Goal: Task Accomplishment & Management: Manage account settings

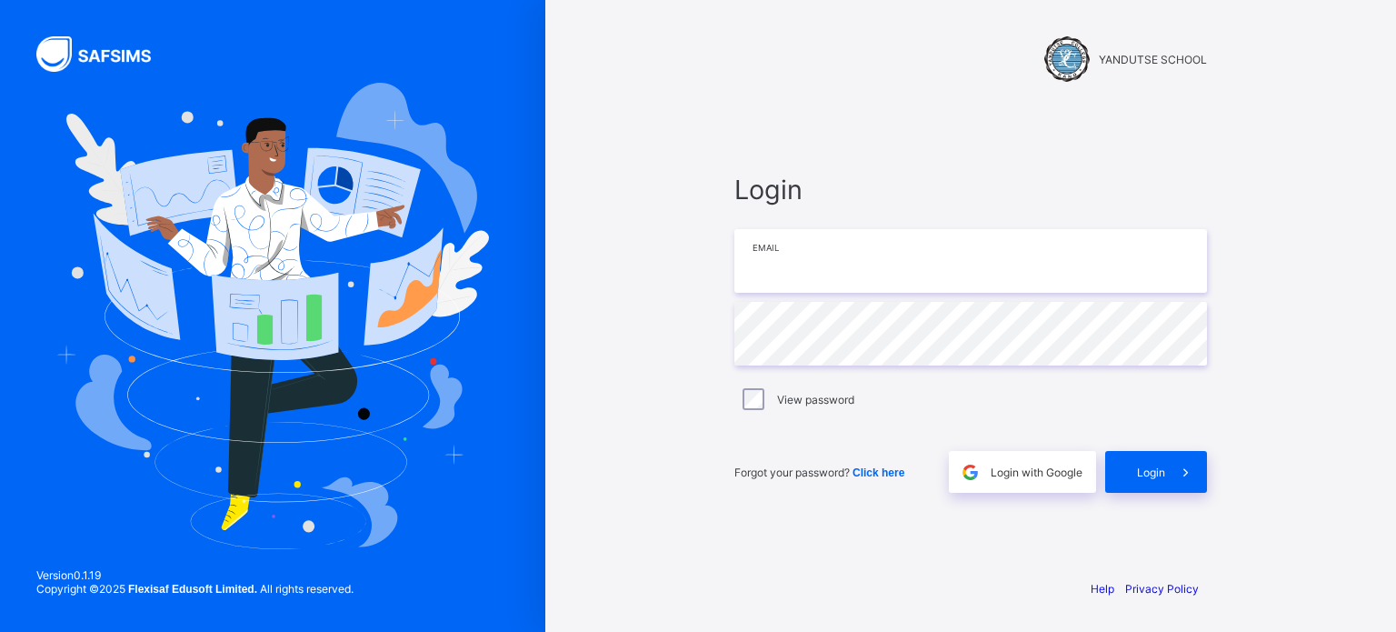
type input "**********"
click at [1177, 479] on icon at bounding box center [1185, 472] width 19 height 17
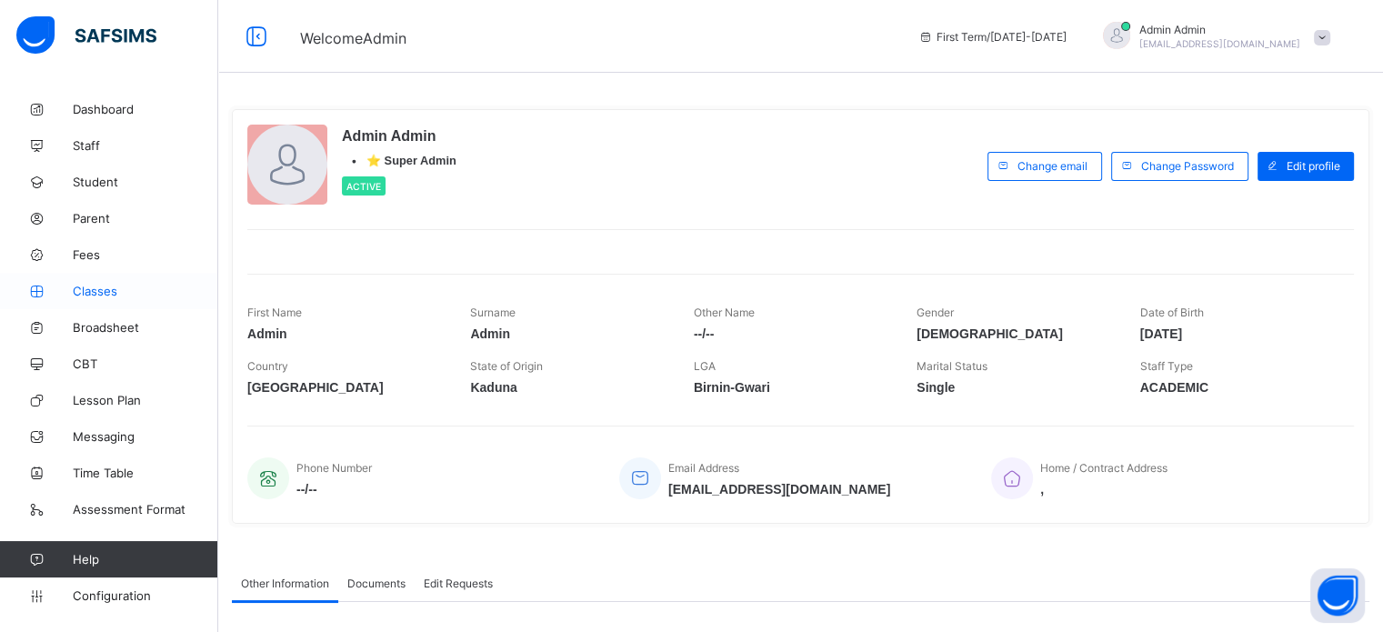
click at [98, 290] on span "Classes" at bounding box center [145, 291] width 145 height 15
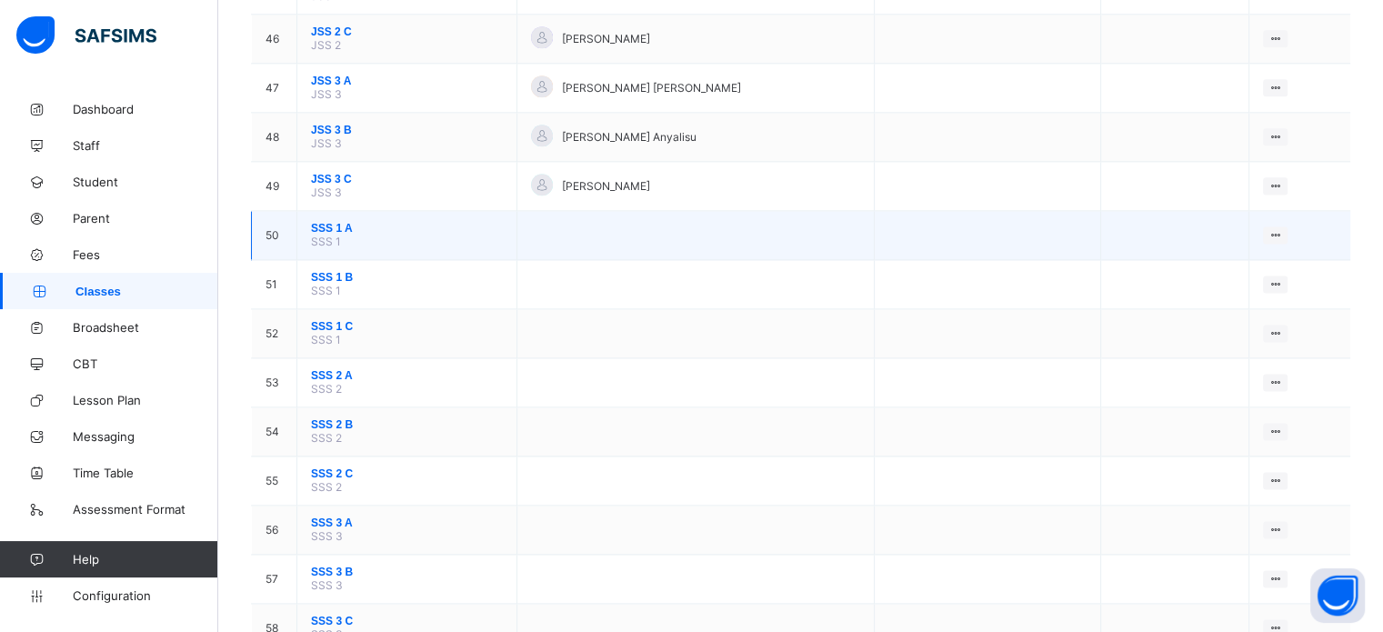
scroll to position [2273, 0]
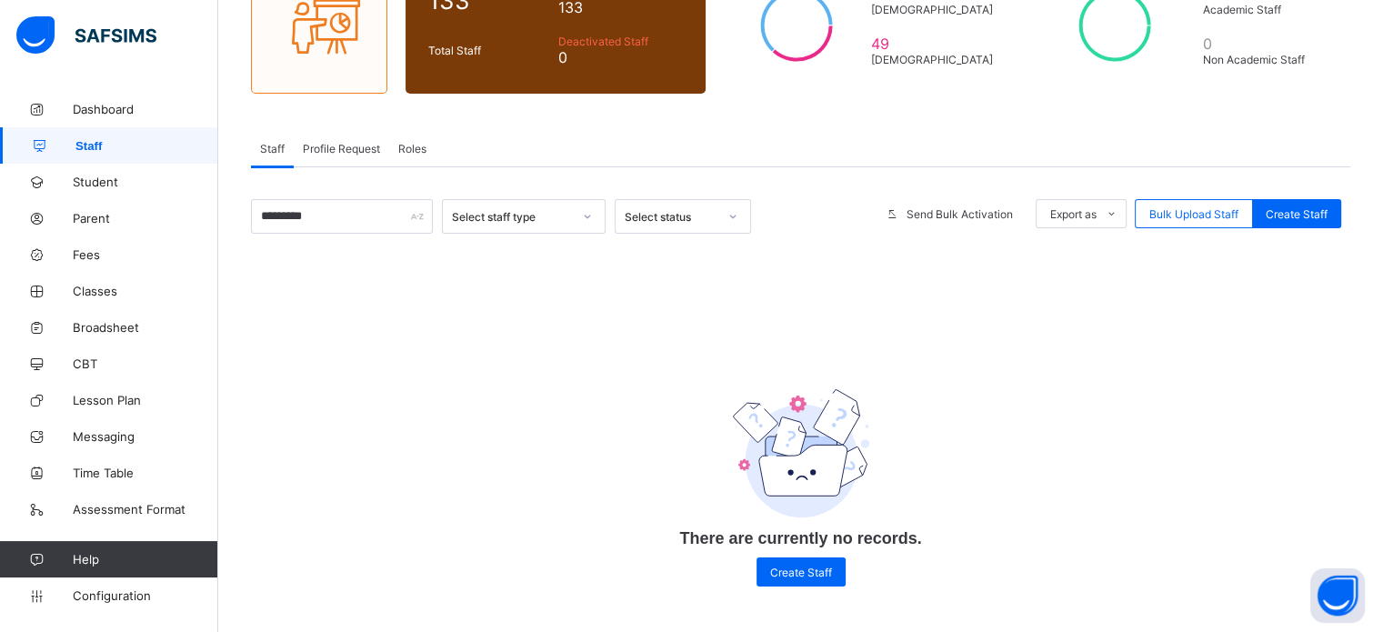
scroll to position [198, 0]
click at [99, 144] on span "Staff" at bounding box center [146, 146] width 143 height 14
click at [329, 223] on input "*********" at bounding box center [342, 216] width 182 height 35
type input "*"
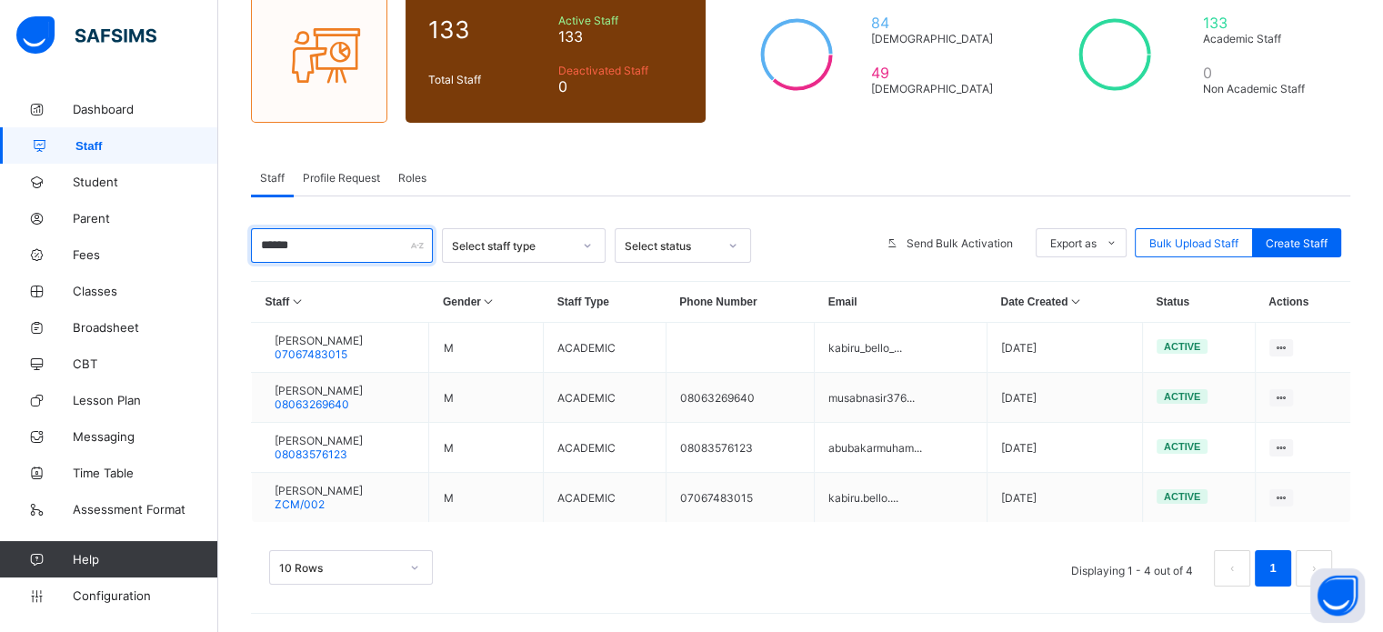
scroll to position [168, 0]
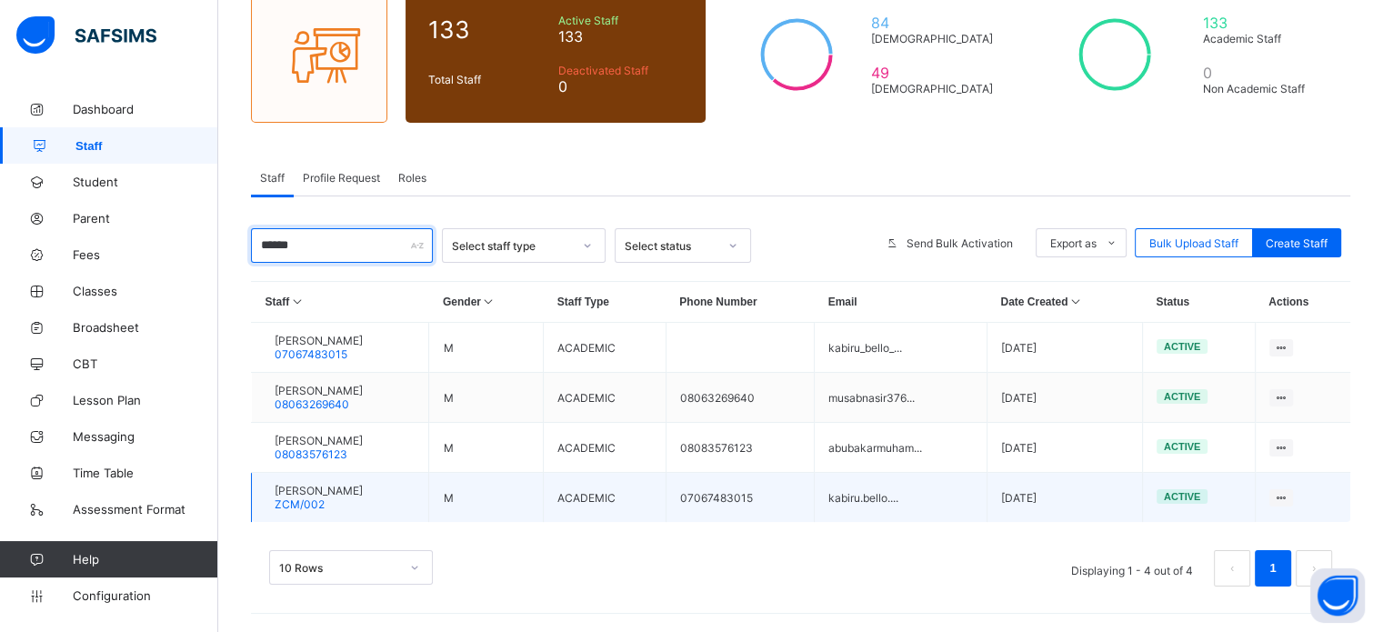
type input "******"
click at [337, 494] on span "KABIRU BELLO" at bounding box center [319, 491] width 88 height 14
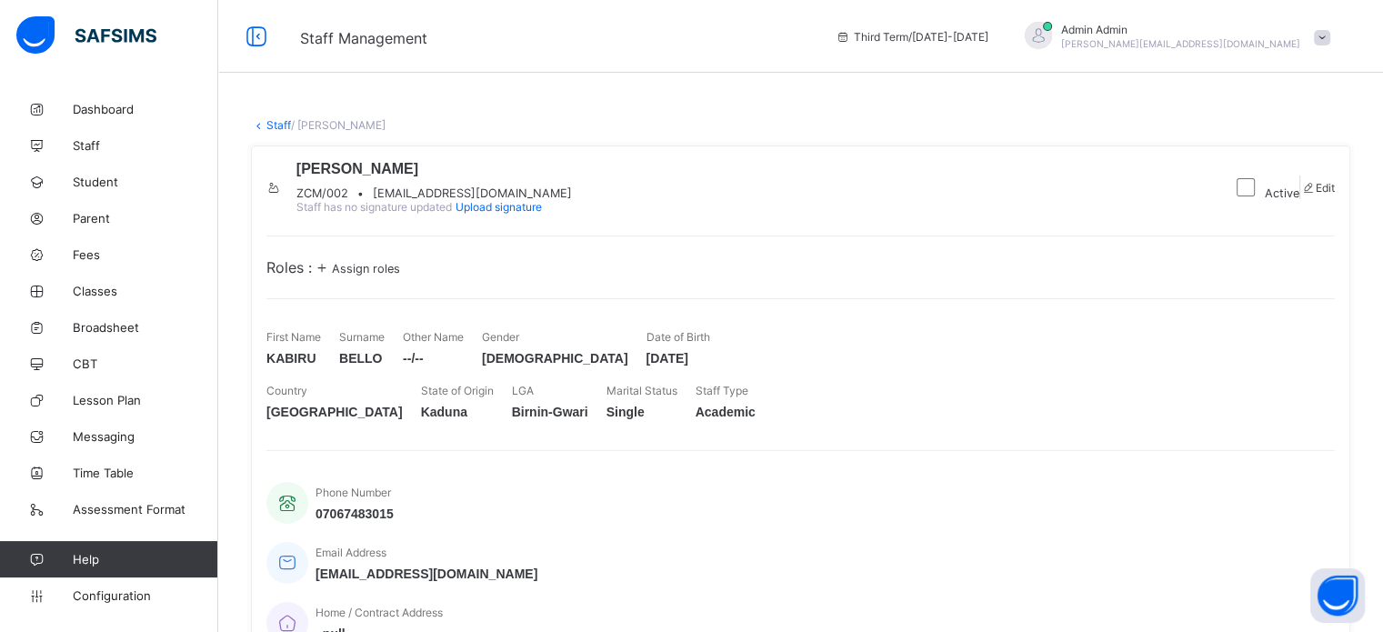
click at [364, 275] on span "Assign roles" at bounding box center [366, 269] width 68 height 14
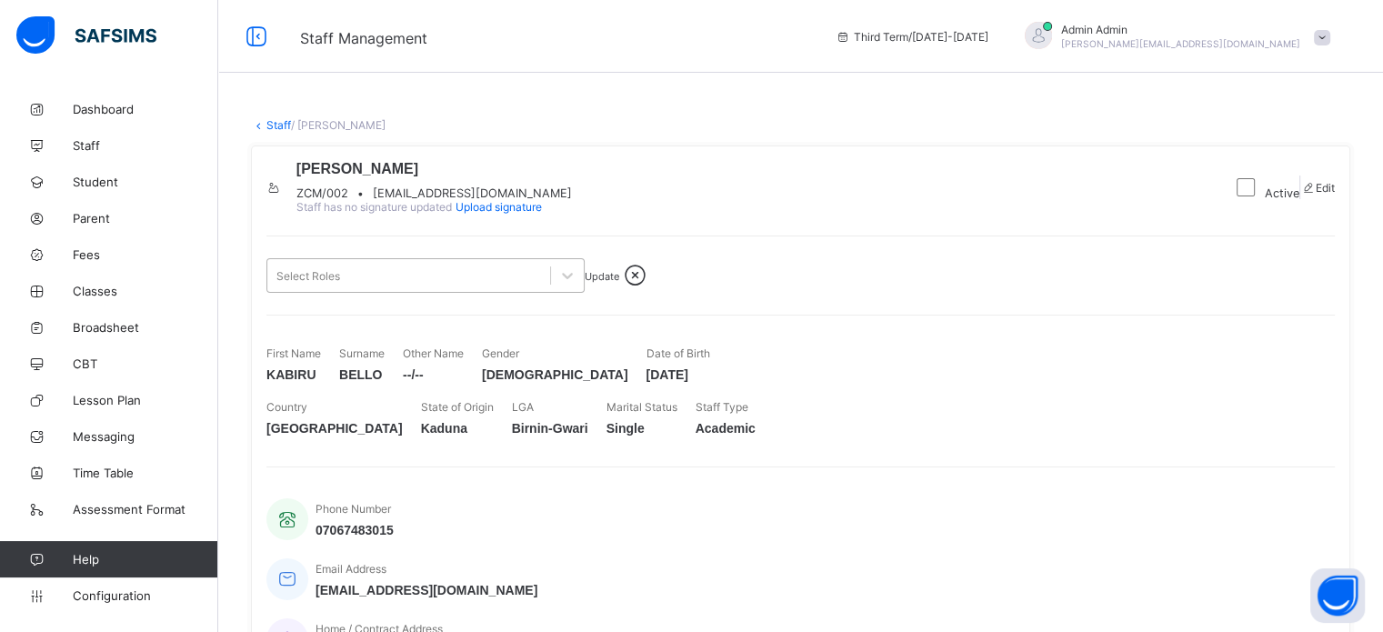
click at [491, 288] on div "Select Roles" at bounding box center [408, 275] width 283 height 25
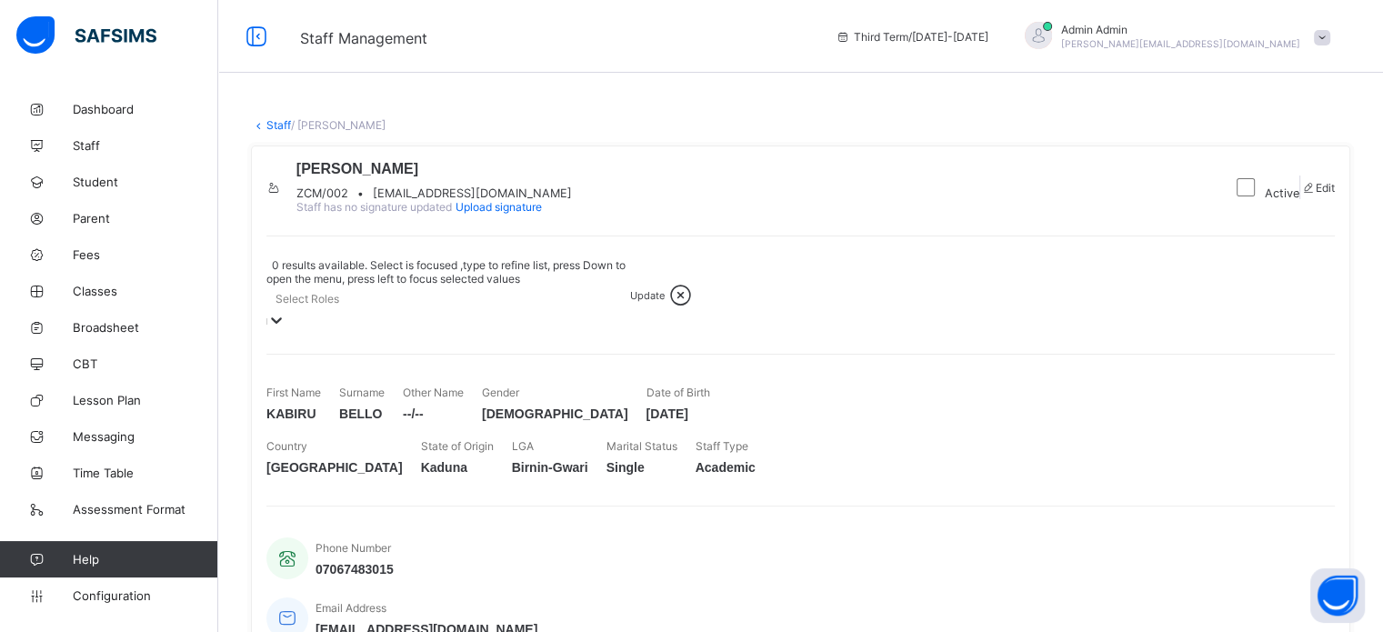
click at [491, 311] on div "Select Roles" at bounding box center [448, 297] width 364 height 25
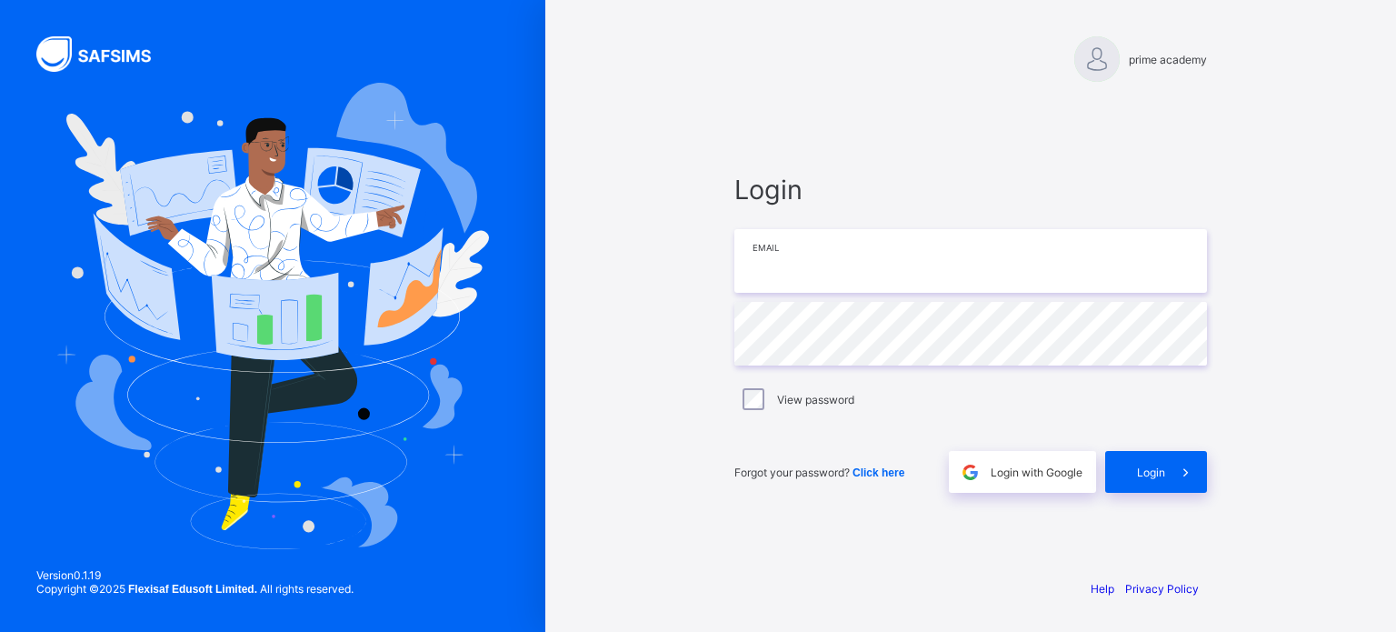
type input "**********"
click at [1149, 485] on div "Login" at bounding box center [1156, 472] width 102 height 42
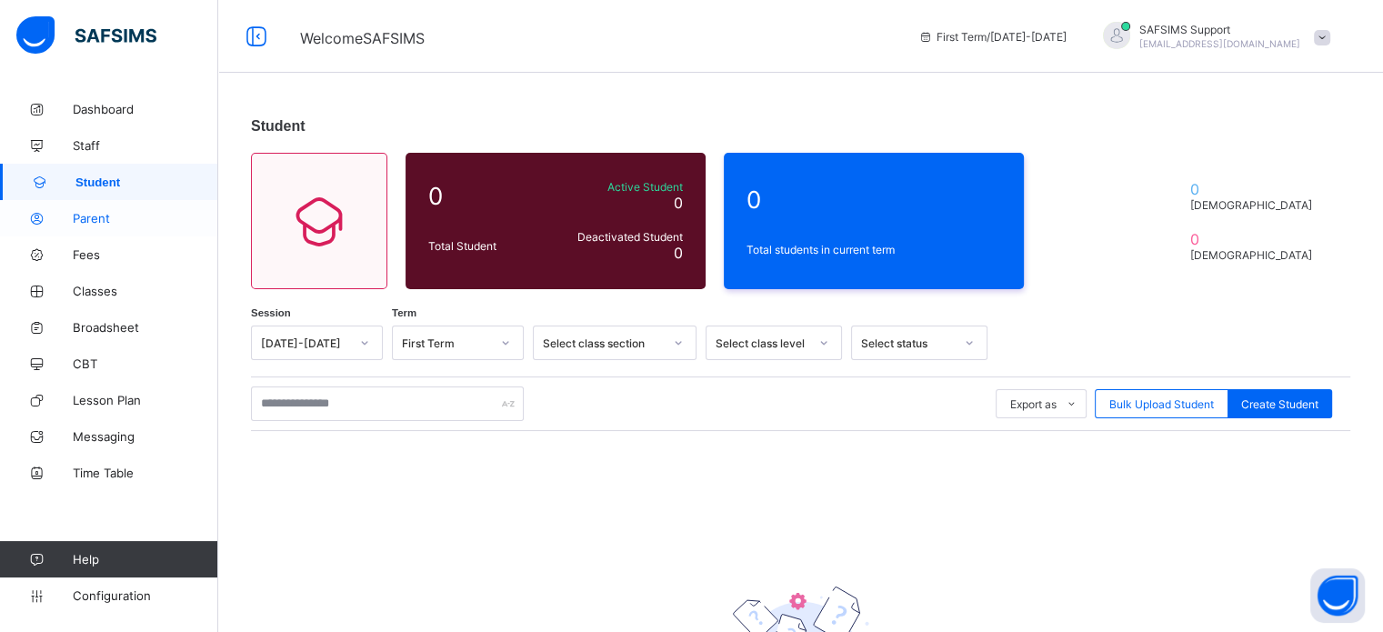
click at [94, 223] on span "Parent" at bounding box center [145, 218] width 145 height 15
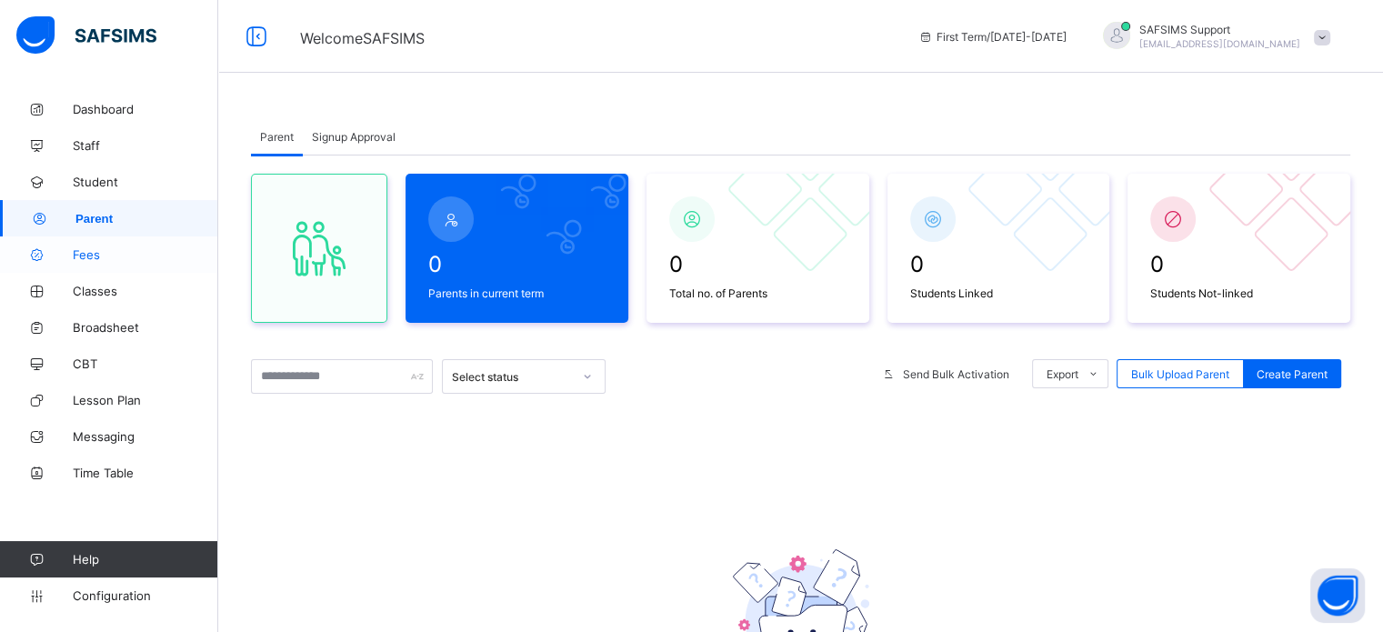
click at [99, 250] on span "Fees" at bounding box center [145, 254] width 145 height 15
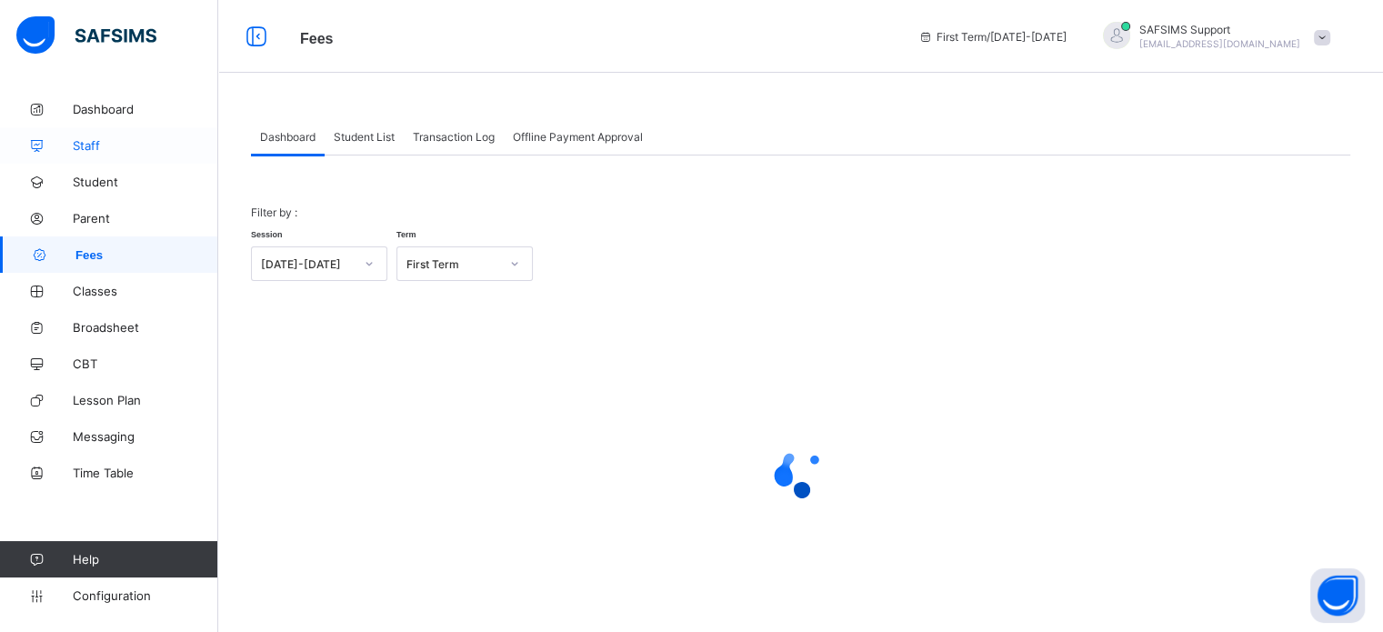
click at [87, 148] on span "Staff" at bounding box center [145, 145] width 145 height 15
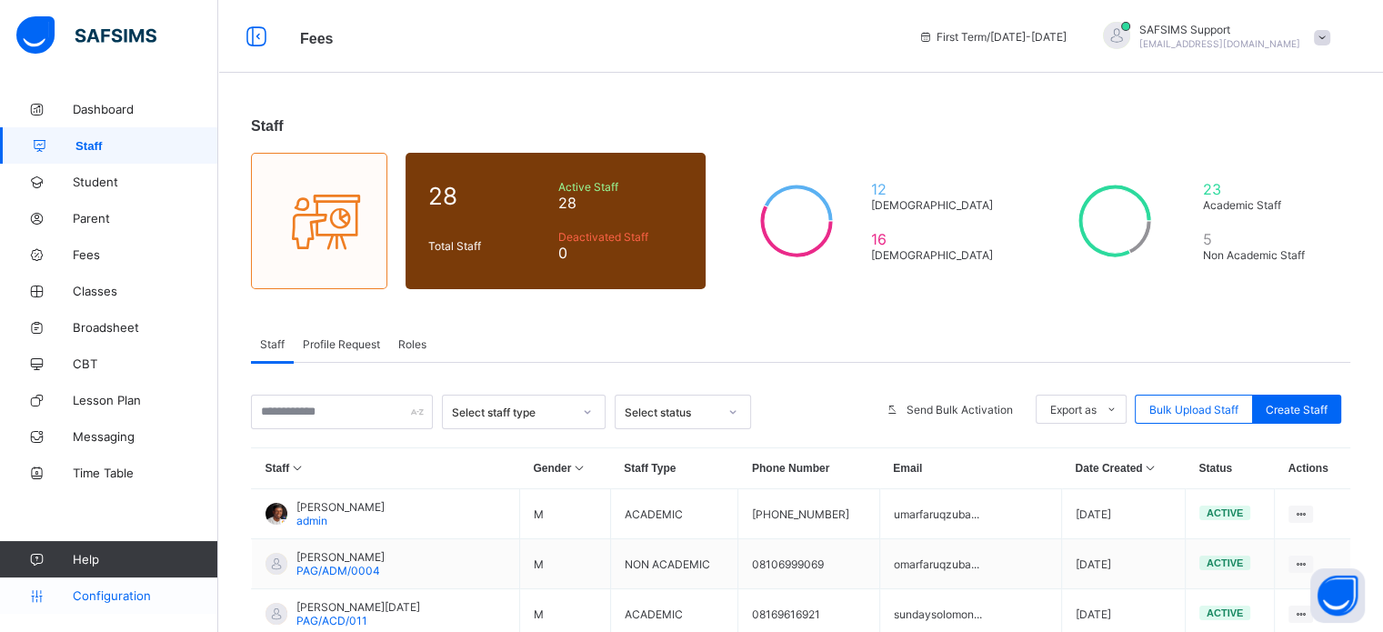
click at [116, 595] on span "Configuration" at bounding box center [145, 595] width 145 height 15
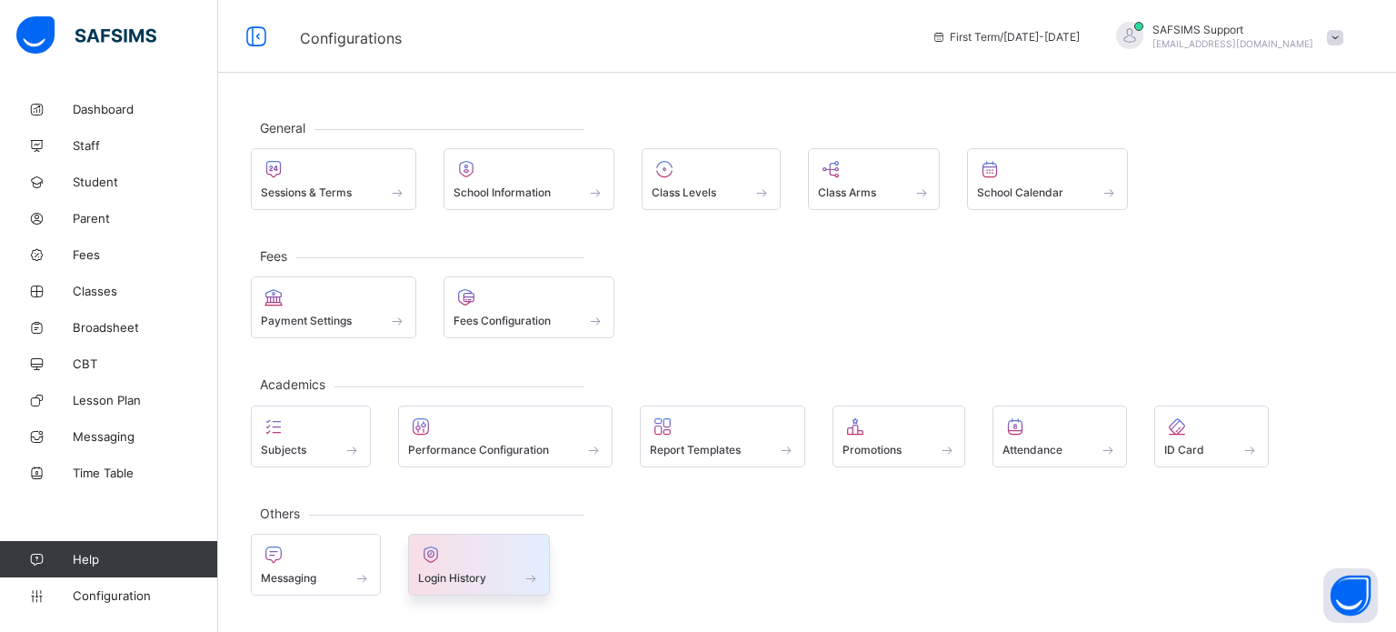
click at [458, 558] on div at bounding box center [479, 555] width 123 height 22
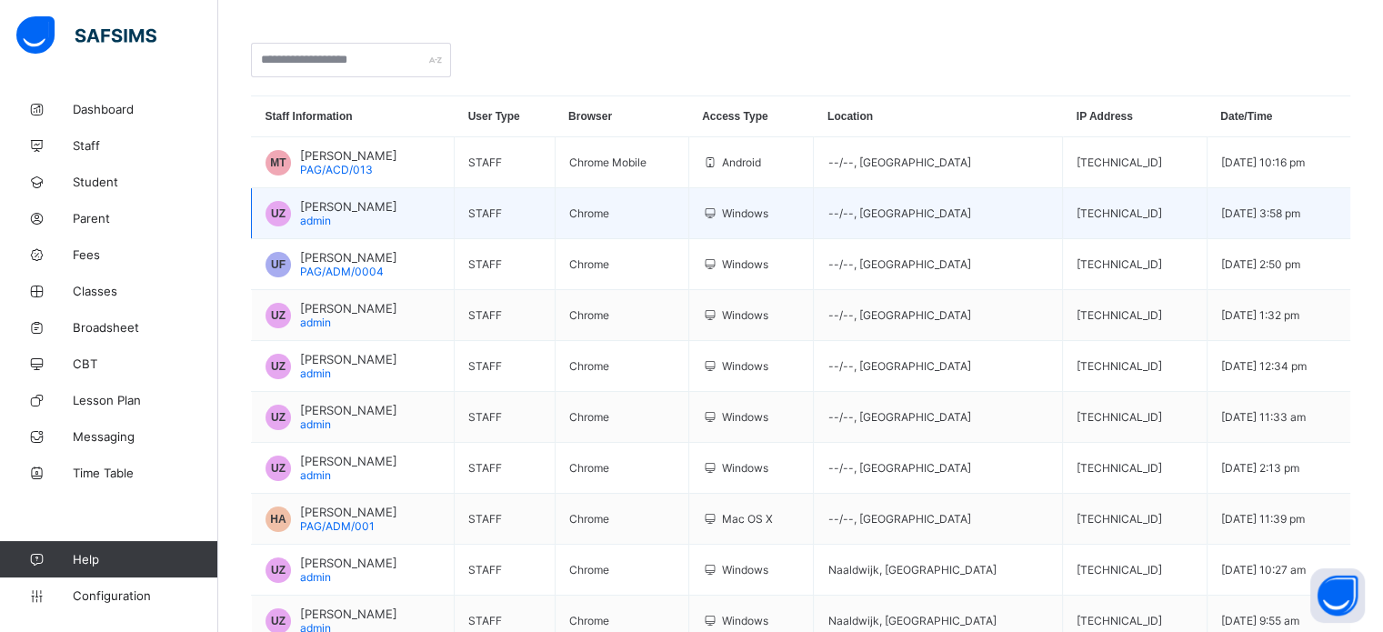
scroll to position [182, 0]
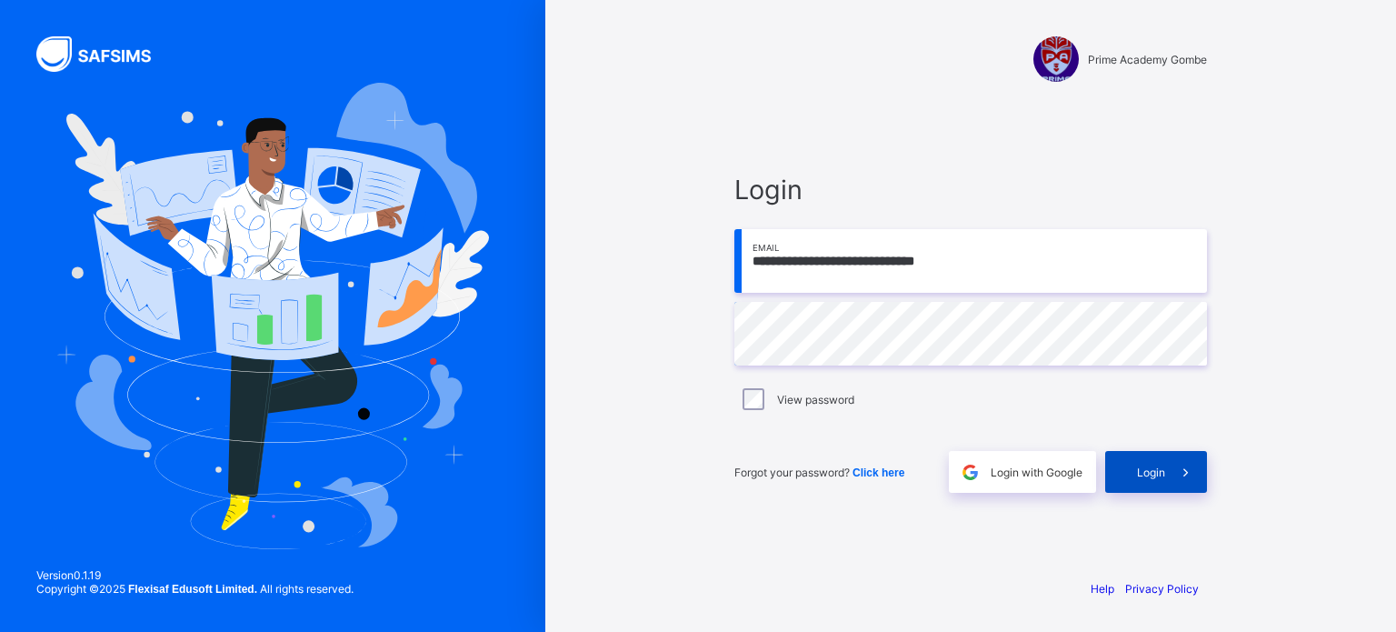
click at [1157, 483] on div "Login" at bounding box center [1156, 472] width 102 height 42
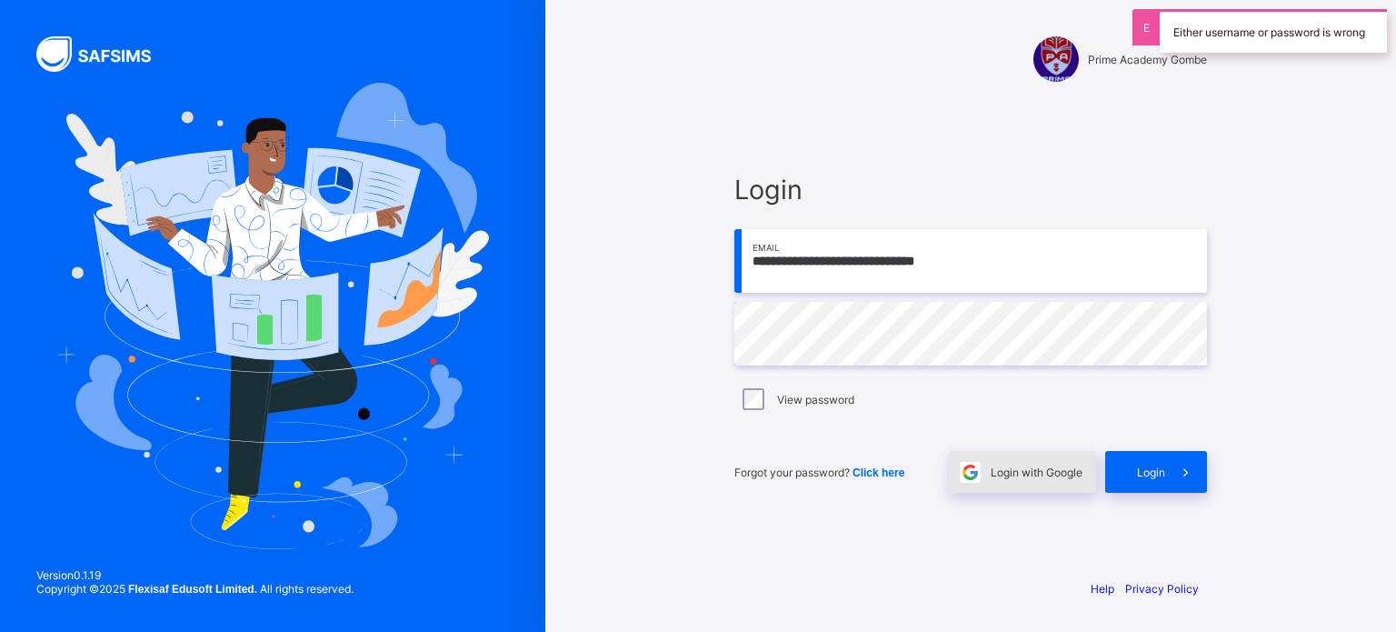
click at [1017, 479] on div "Login with Google" at bounding box center [1022, 472] width 147 height 42
click at [1021, 469] on span "Login with Google" at bounding box center [1037, 472] width 92 height 14
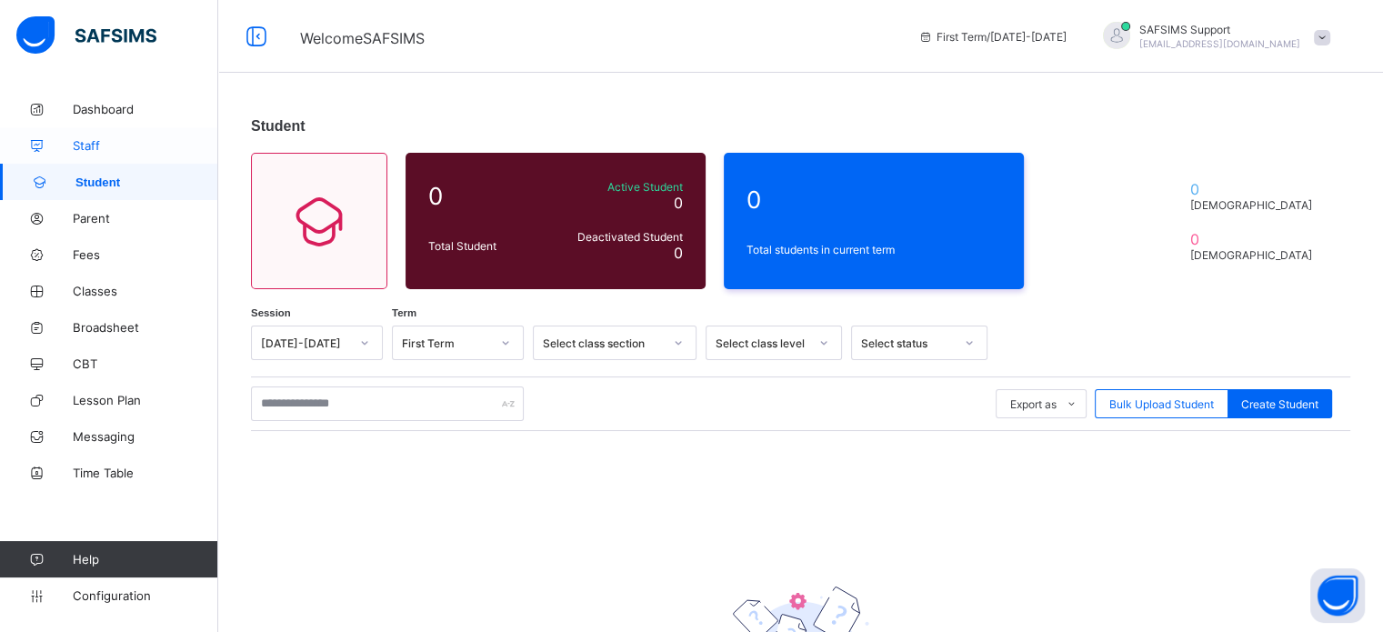
click at [86, 148] on span "Staff" at bounding box center [145, 145] width 145 height 15
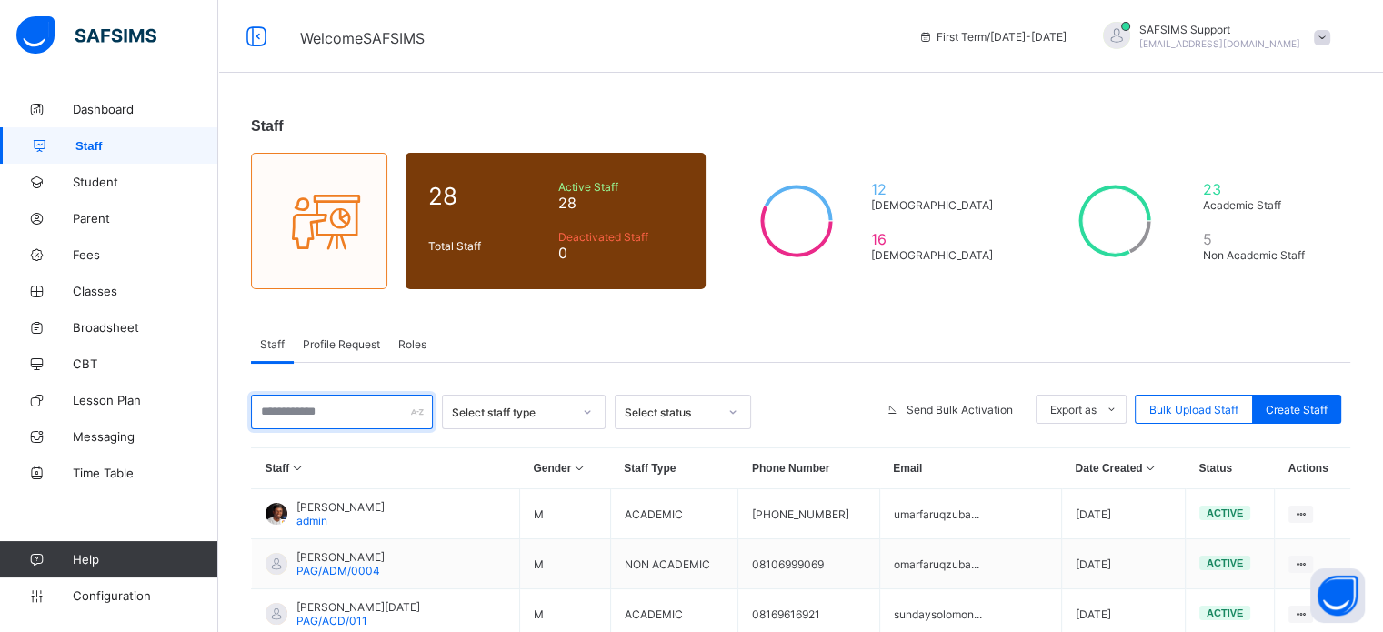
click at [365, 415] on input "text" at bounding box center [342, 412] width 182 height 35
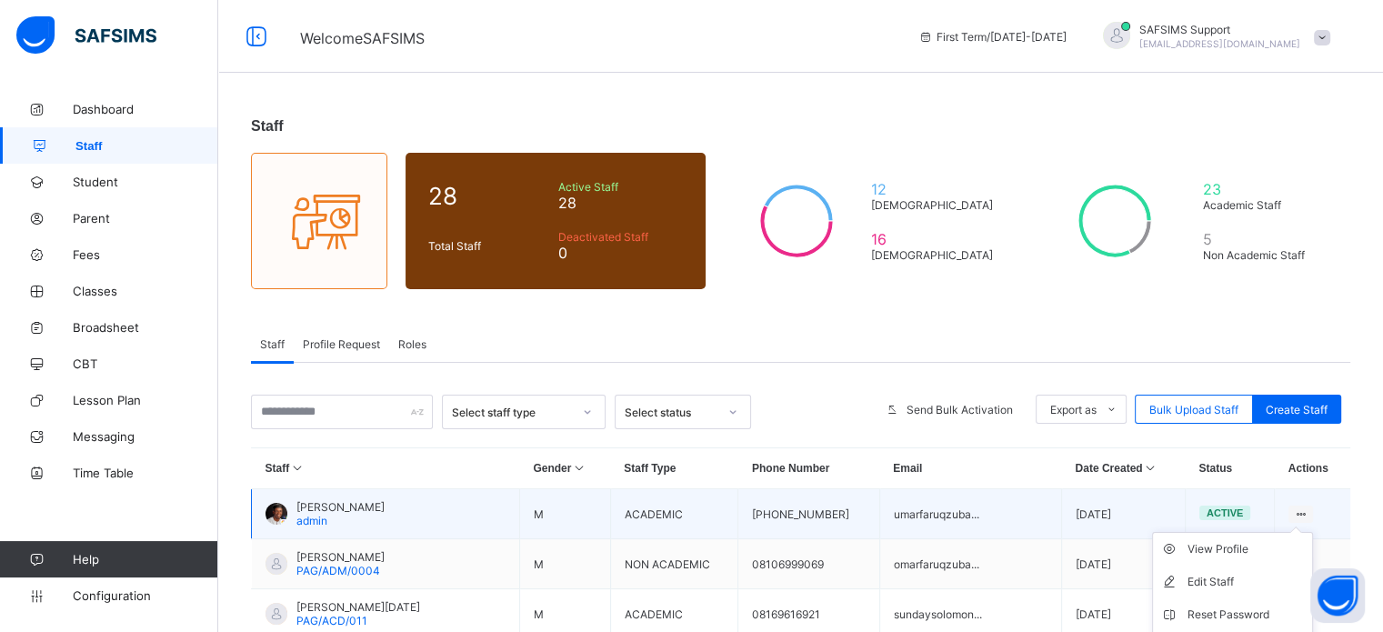
click at [1300, 532] on ul "View Profile Edit Staff Reset Password Resend Activation Link Change Email Dele…" at bounding box center [1232, 631] width 161 height 198
click at [1235, 552] on div "View Profile" at bounding box center [1245, 549] width 117 height 18
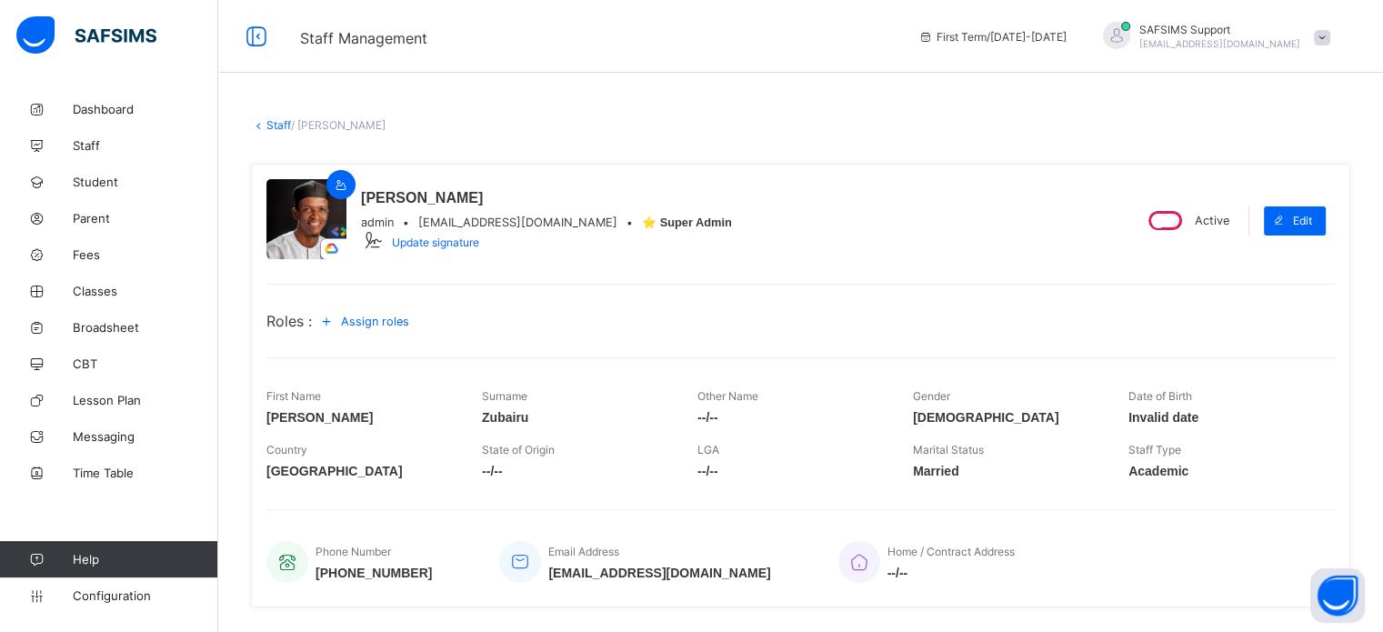
click at [451, 225] on span "umarfaruqzubairu@gmail.com" at bounding box center [517, 222] width 199 height 14
copy span "umarfaruqzubairu@gmail.com"
click at [85, 245] on link "Fees" at bounding box center [109, 254] width 218 height 36
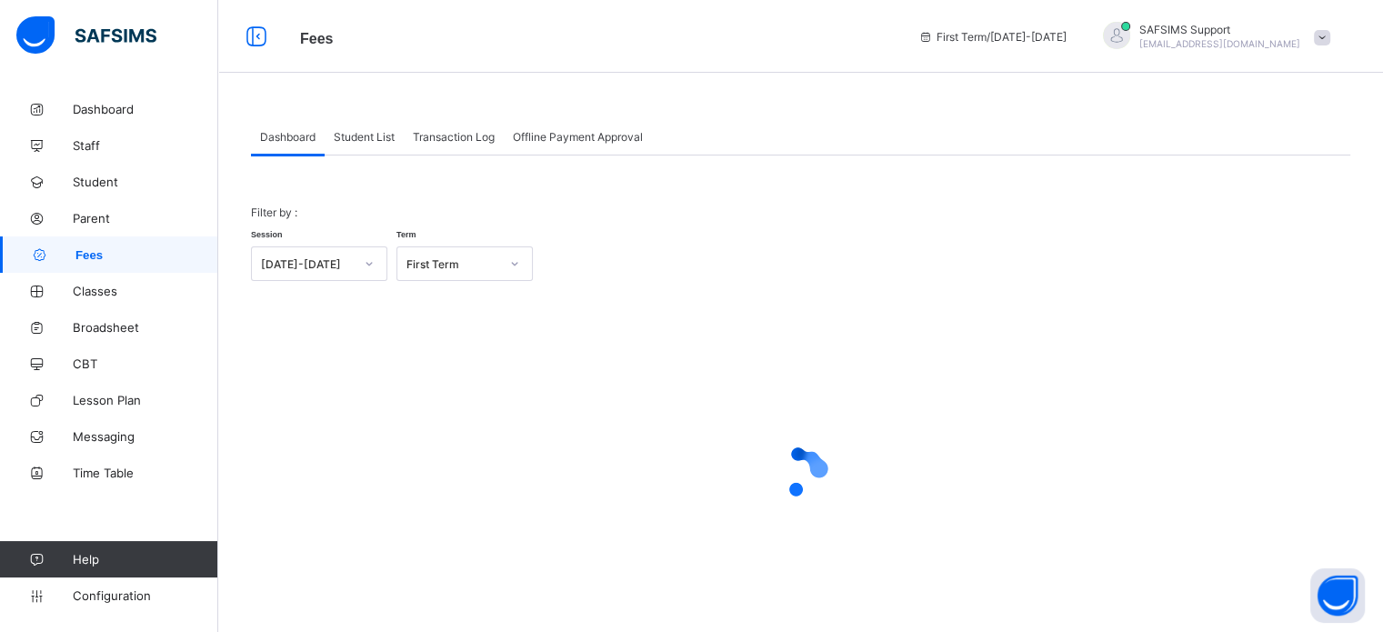
click at [86, 272] on link "Fees" at bounding box center [109, 254] width 218 height 36
click at [93, 290] on span "Classes" at bounding box center [145, 291] width 145 height 15
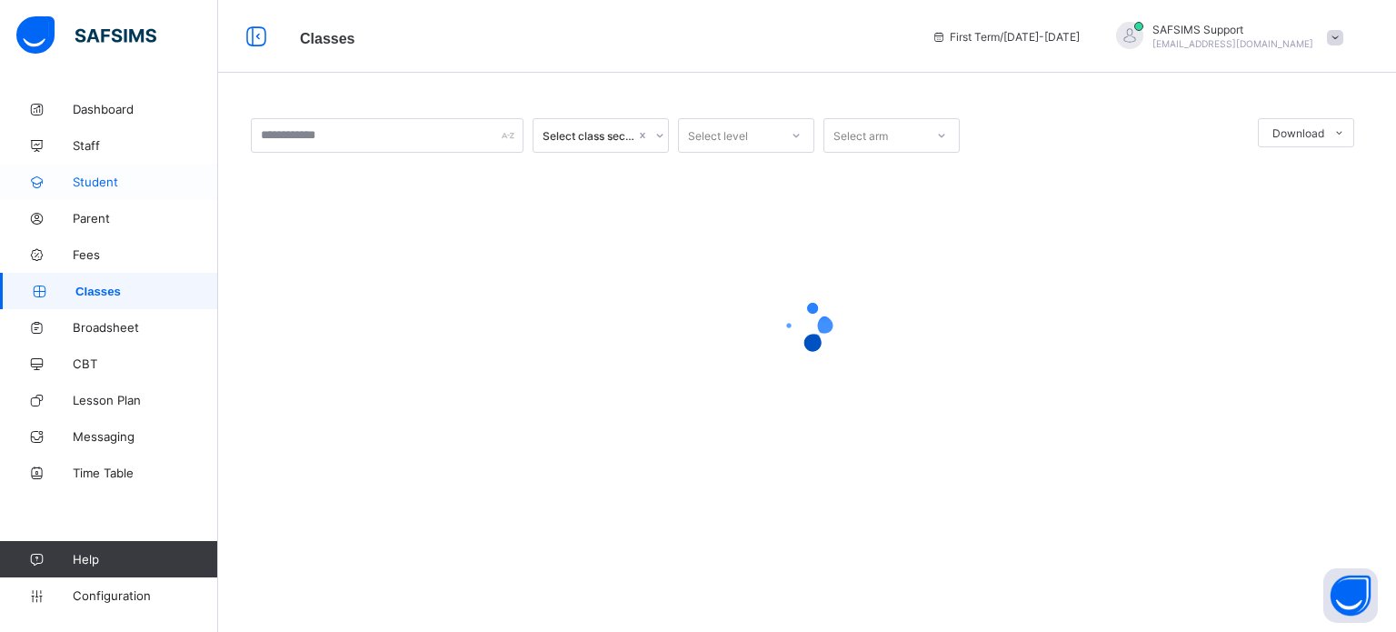
click at [96, 178] on span "Student" at bounding box center [145, 182] width 145 height 15
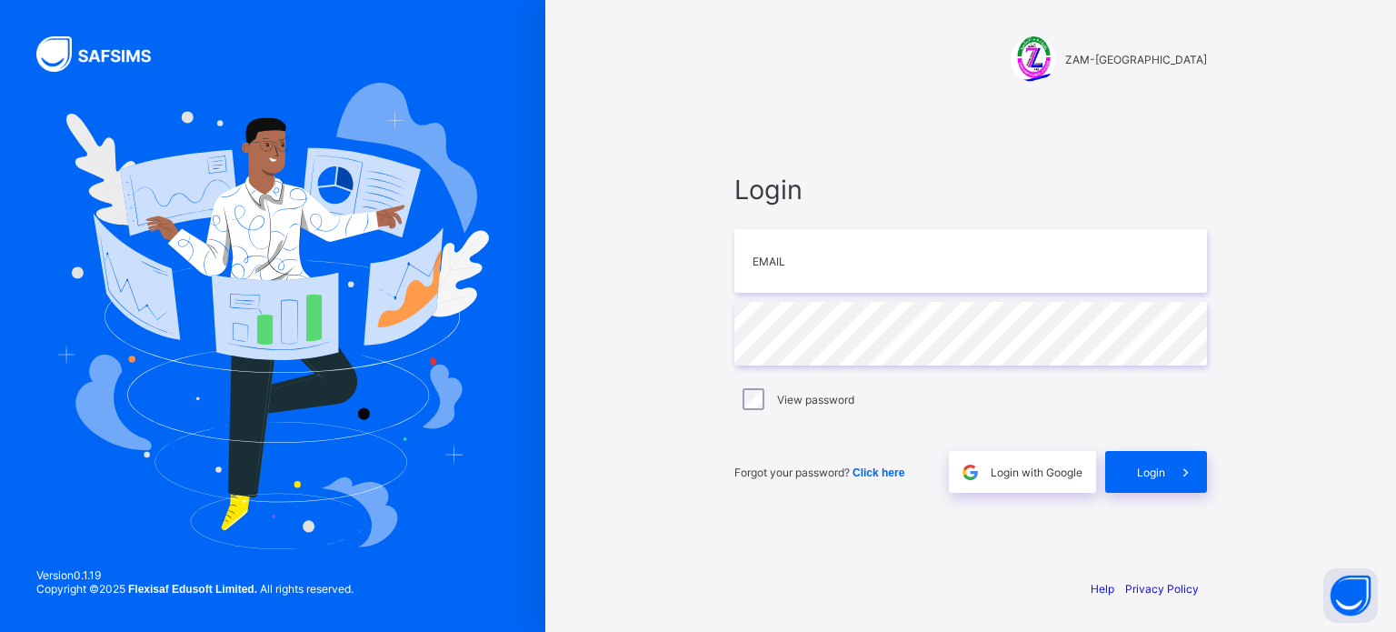
drag, startPoint x: 1385, startPoint y: 141, endPoint x: 978, endPoint y: 209, distance: 412.9
click at [1363, 114] on div "ZAM-ZAM ISLAMIC COLLEGE Login Email Password View password Forgot your password…" at bounding box center [970, 316] width 851 height 632
click at [767, 266] on input "email" at bounding box center [970, 261] width 473 height 64
type input "**********"
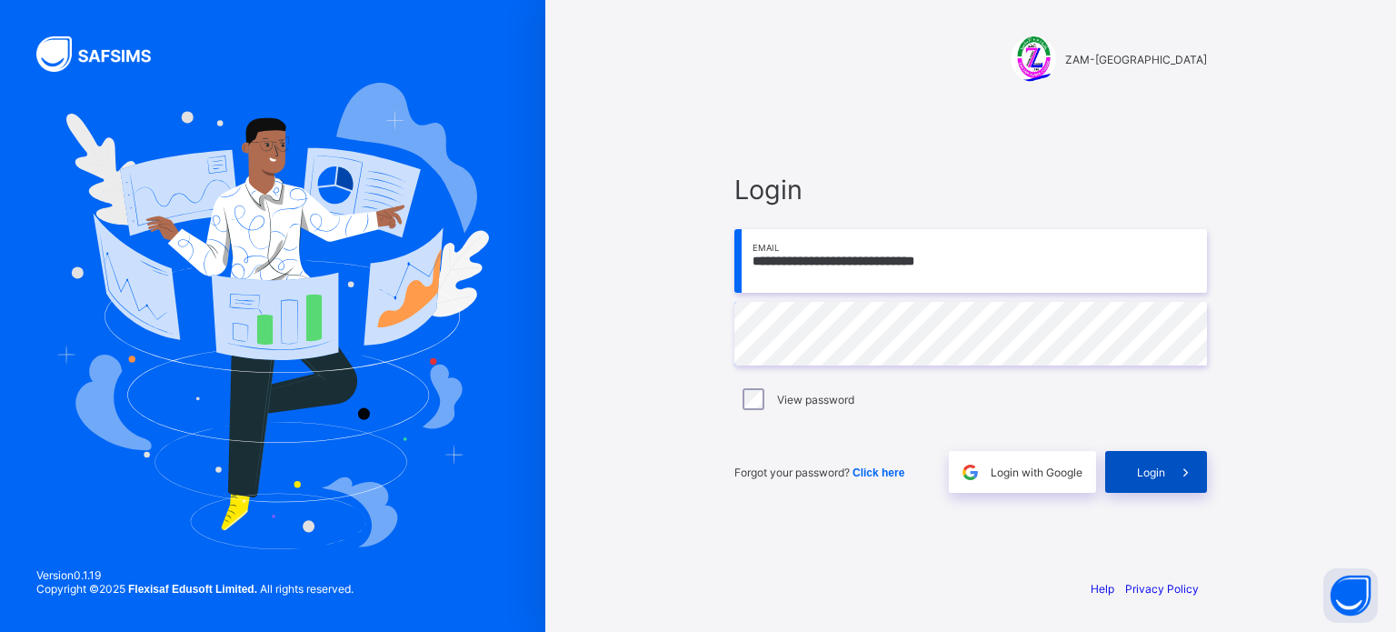
click at [1151, 490] on div "Login" at bounding box center [1156, 472] width 102 height 42
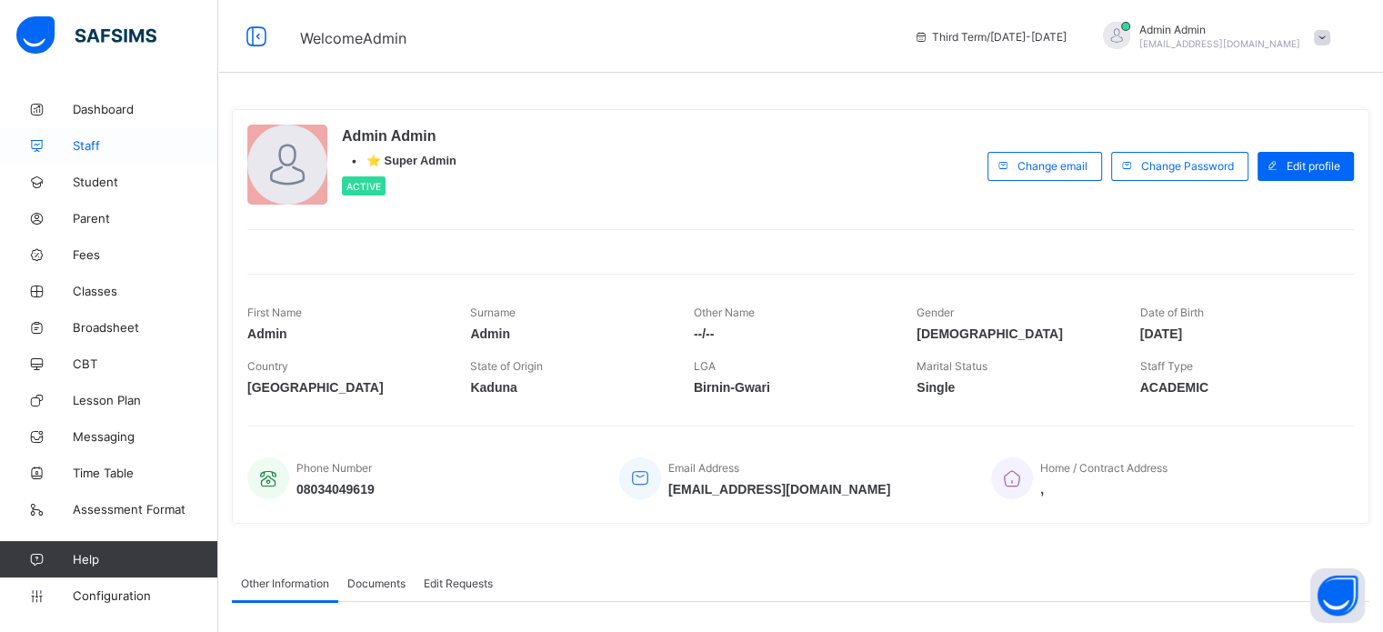
click at [79, 148] on span "Staff" at bounding box center [145, 145] width 145 height 15
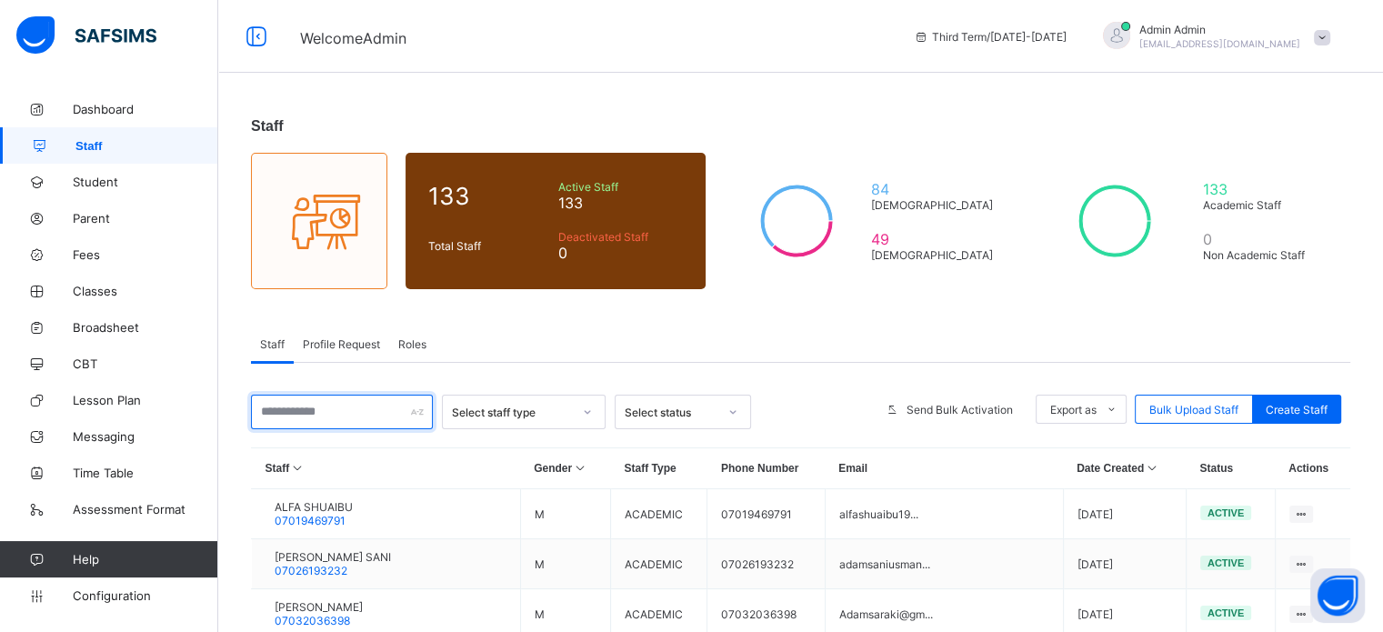
click at [351, 427] on input "text" at bounding box center [342, 412] width 182 height 35
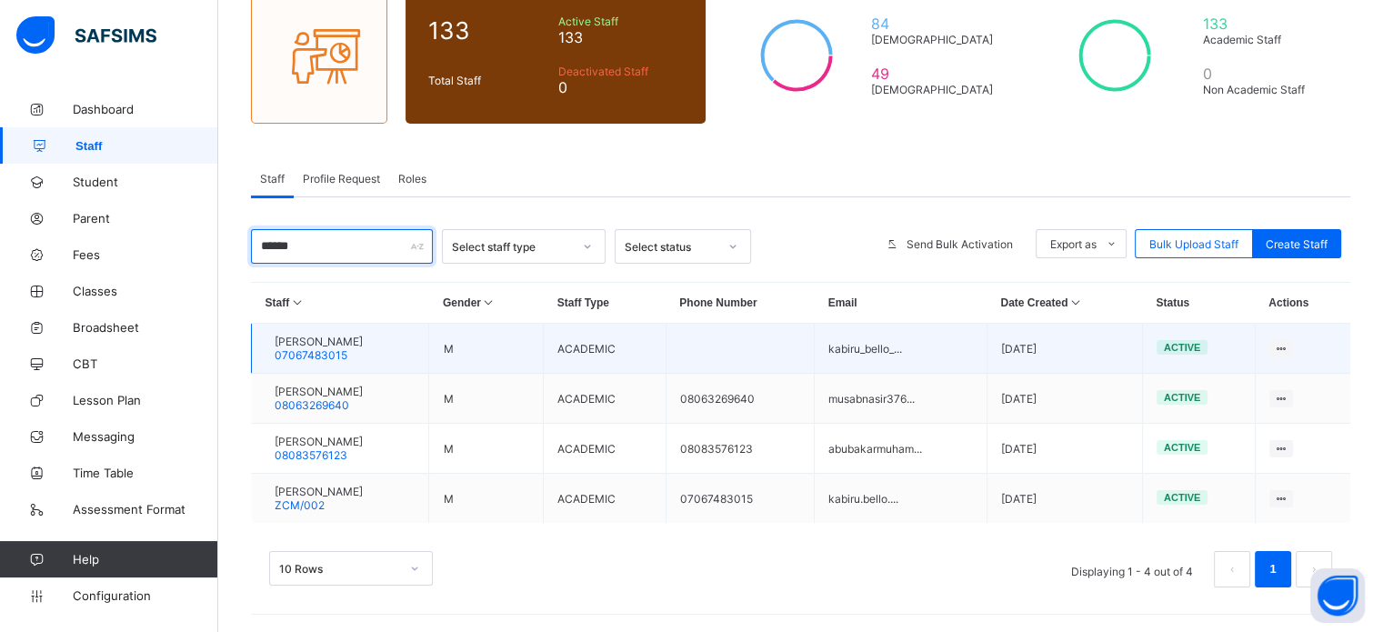
scroll to position [168, 0]
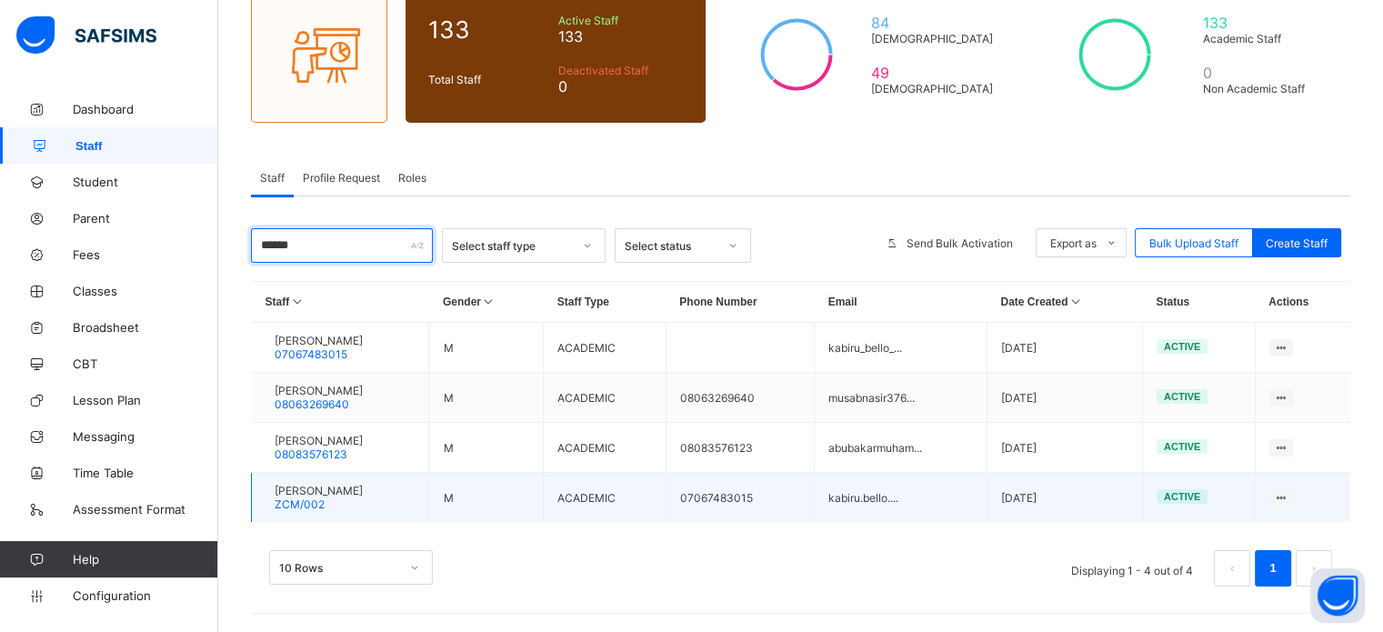
type input "******"
click at [322, 490] on span "KABIRU BELLO" at bounding box center [319, 491] width 88 height 14
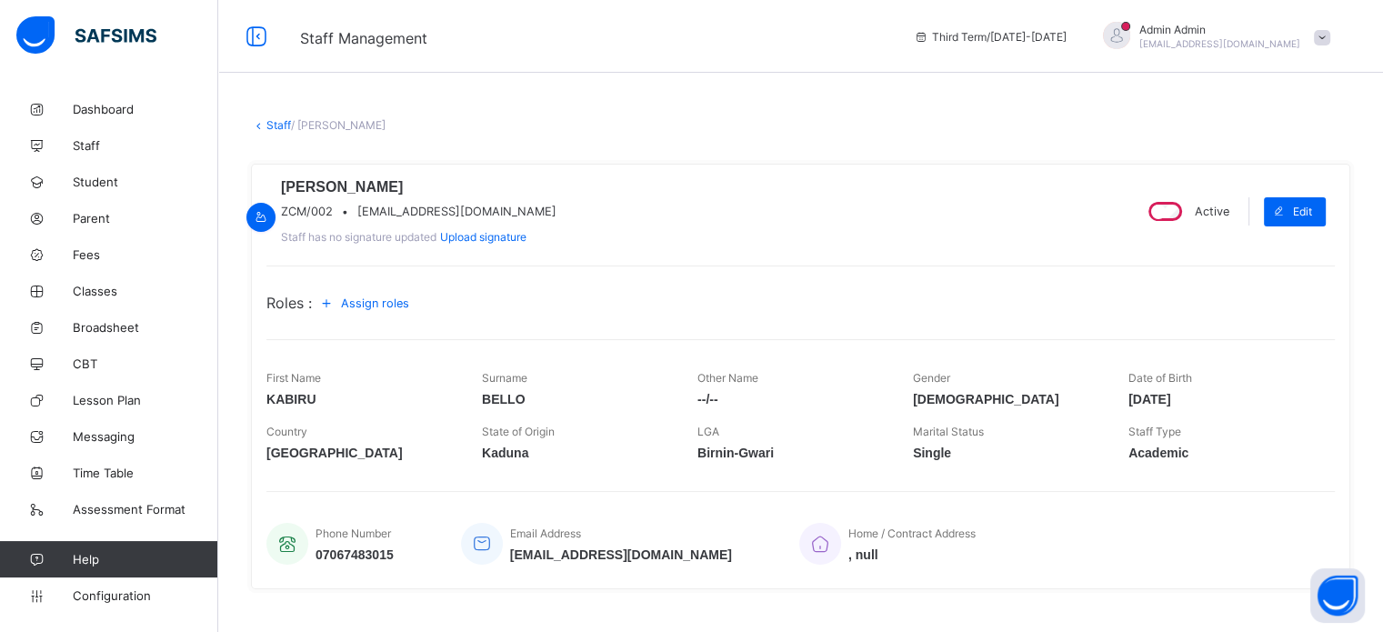
click at [395, 310] on span "Assign roles" at bounding box center [375, 303] width 68 height 14
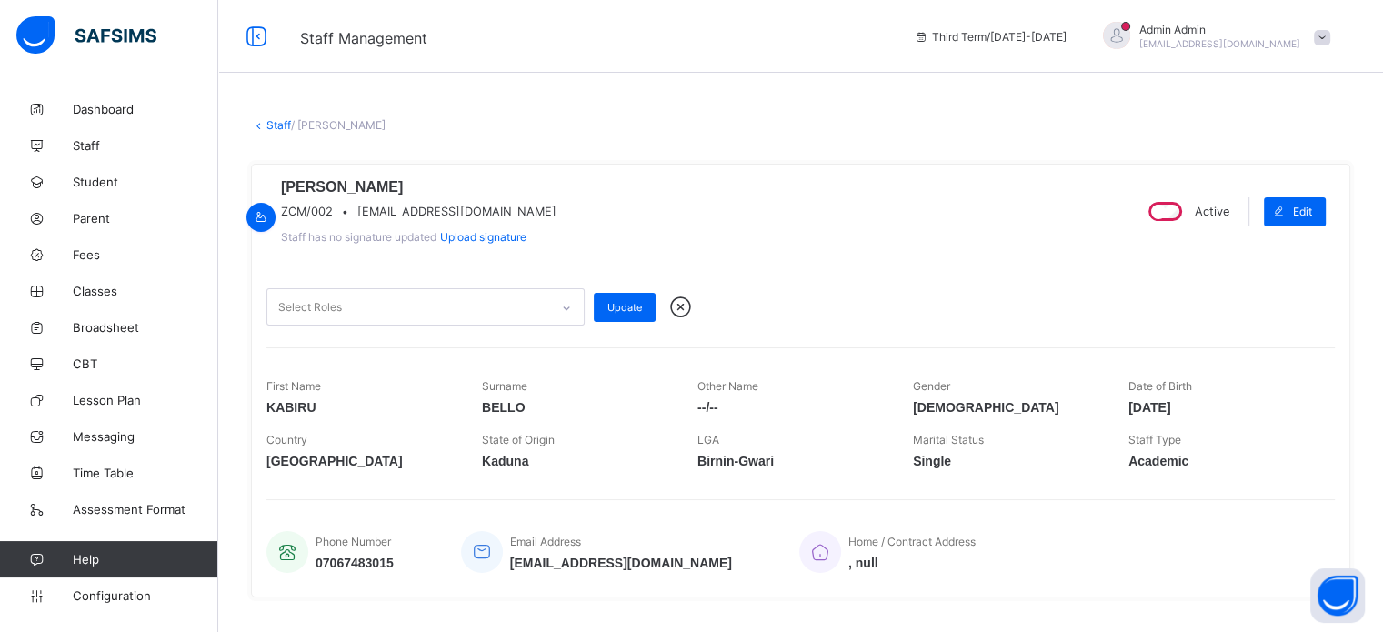
click at [425, 325] on div "Select Roles" at bounding box center [408, 306] width 282 height 35
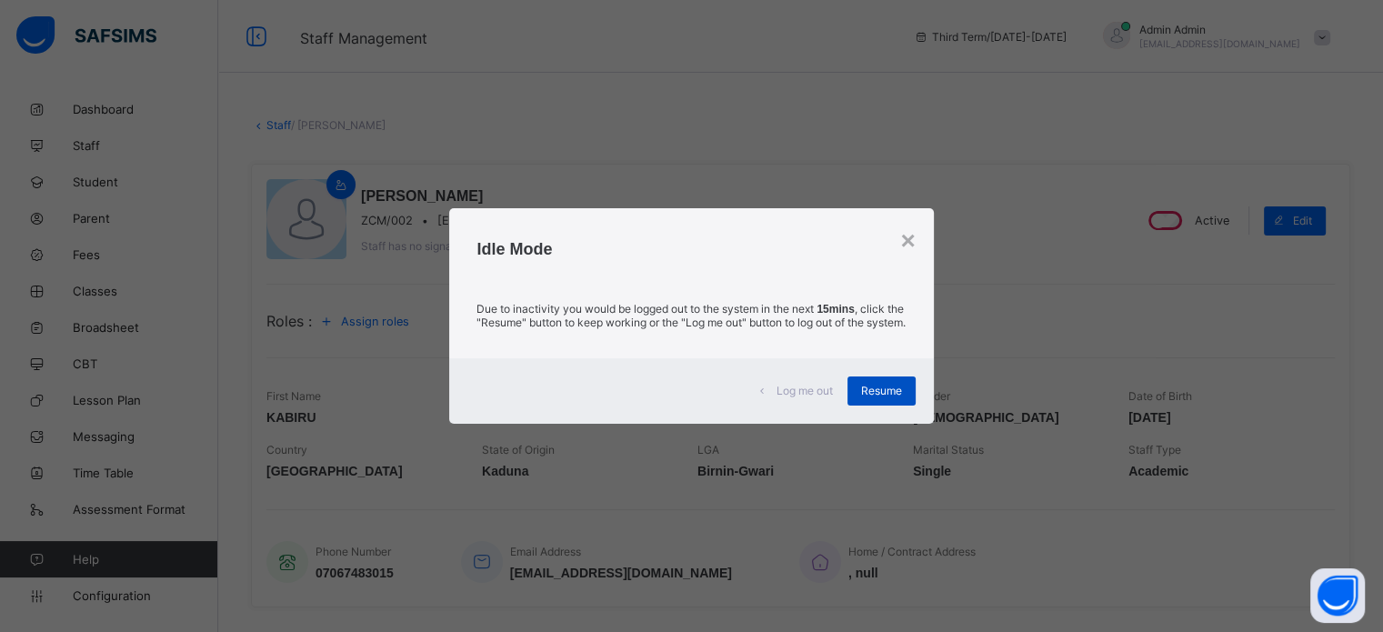
drag, startPoint x: 890, startPoint y: 402, endPoint x: 850, endPoint y: 369, distance: 51.7
click at [890, 397] on span "Resume" at bounding box center [881, 391] width 41 height 14
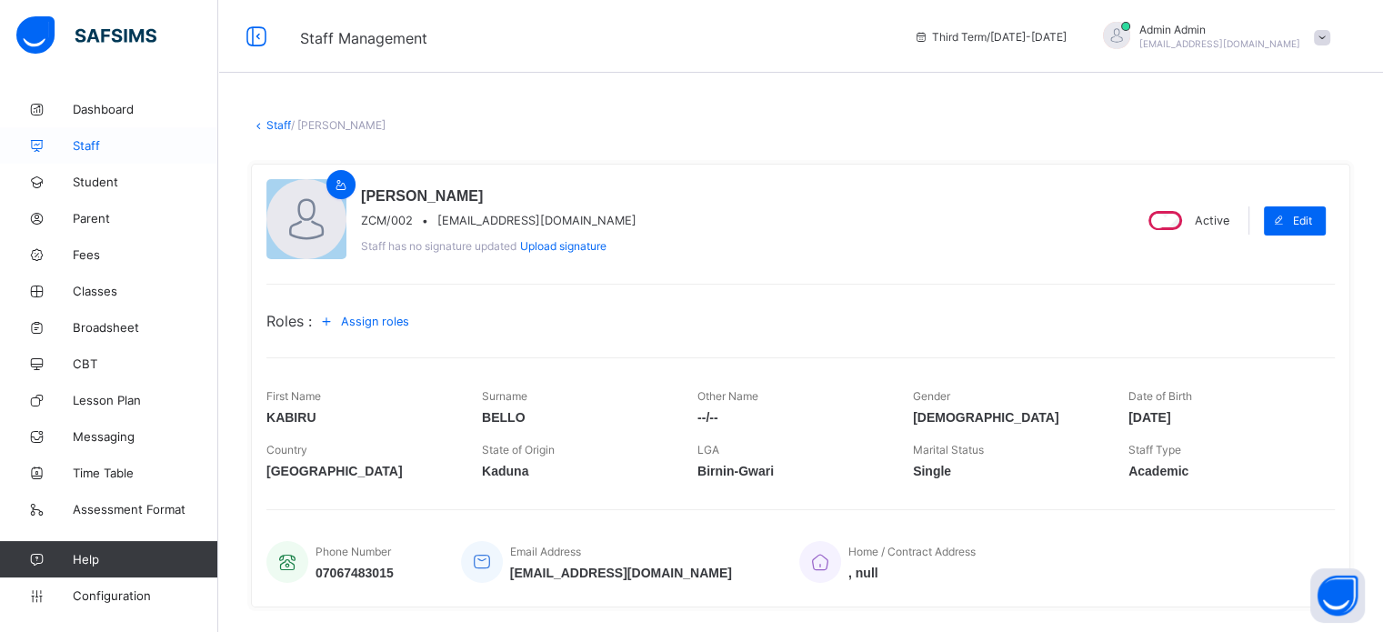
click at [82, 148] on span "Staff" at bounding box center [145, 145] width 145 height 15
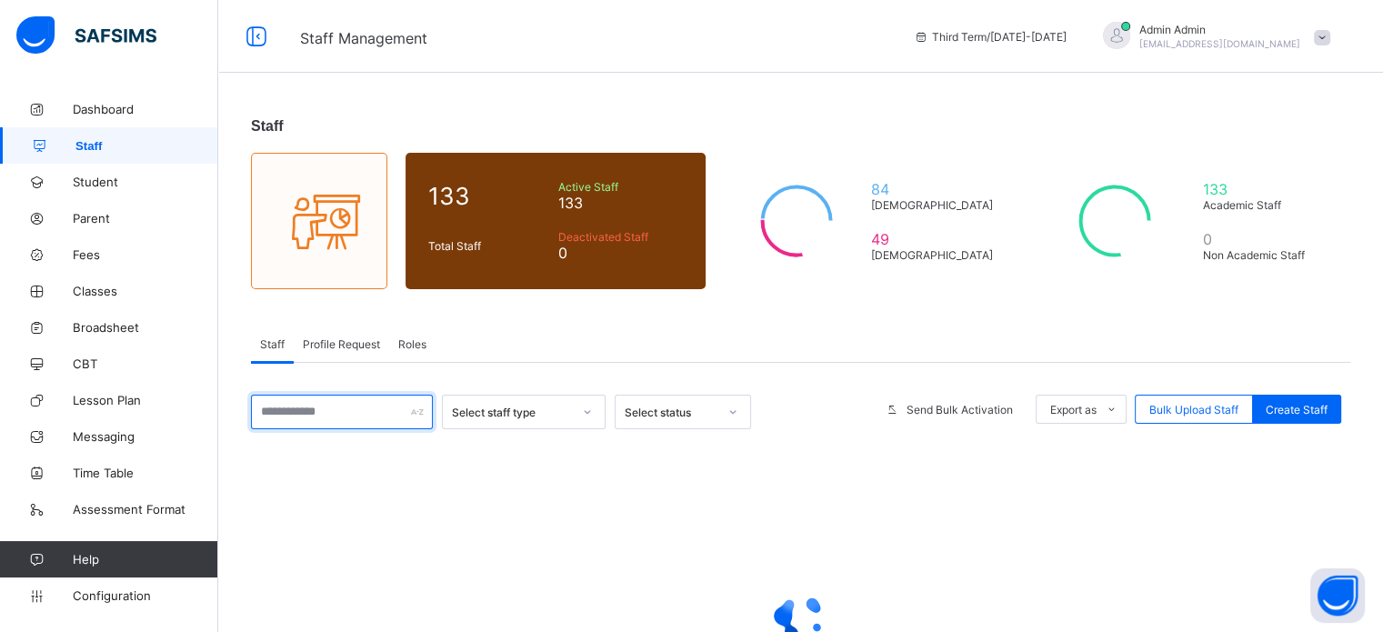
click at [385, 419] on input "text" at bounding box center [342, 412] width 182 height 35
type input "******"
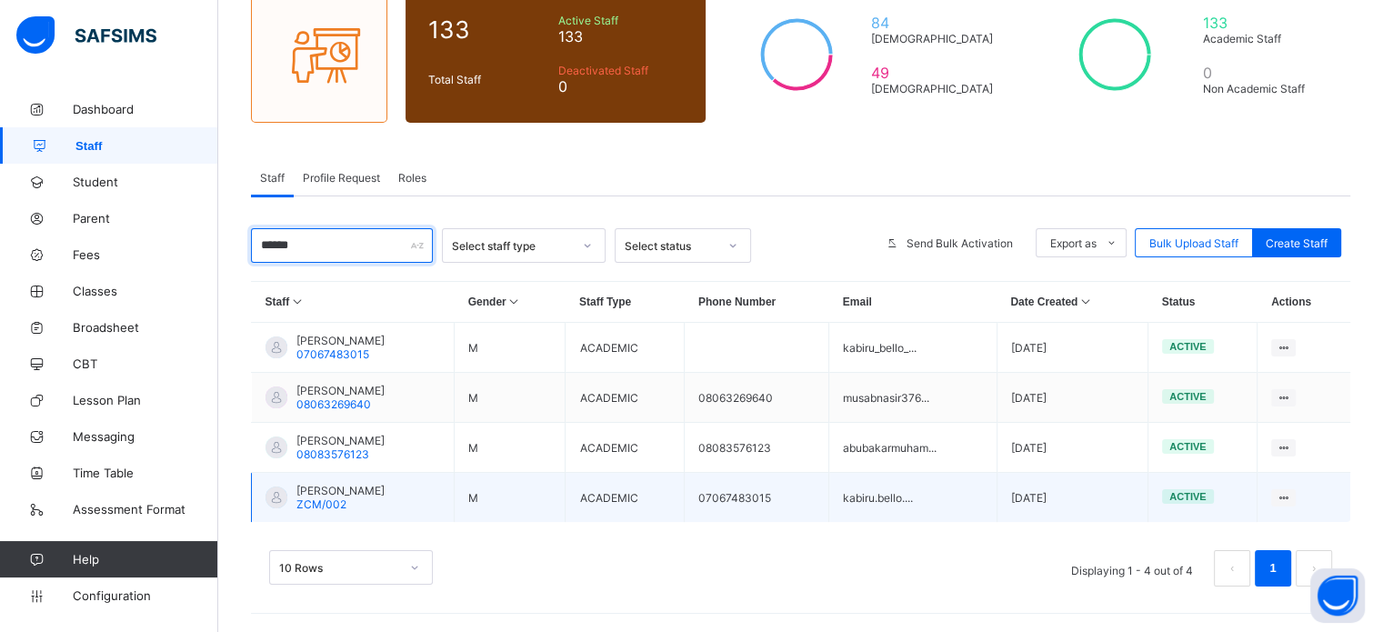
scroll to position [168, 0]
click at [331, 490] on span "[PERSON_NAME]" at bounding box center [340, 491] width 88 height 14
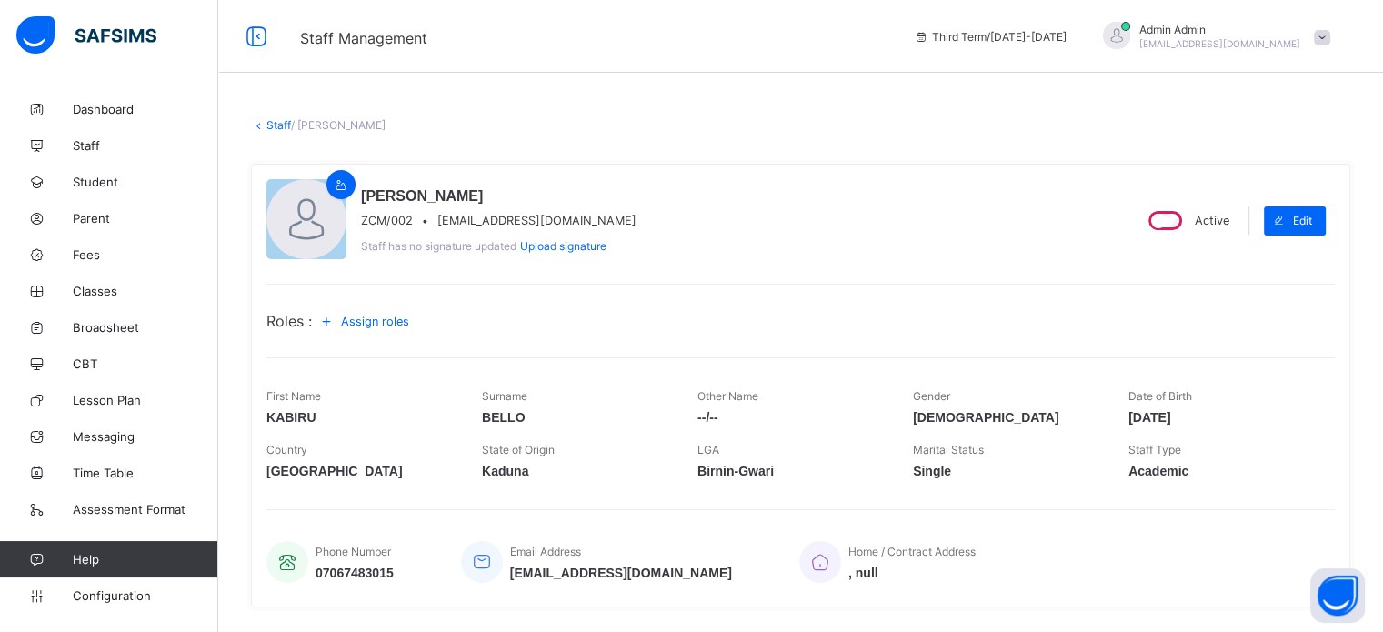
click at [384, 323] on span "Assign roles" at bounding box center [375, 322] width 68 height 14
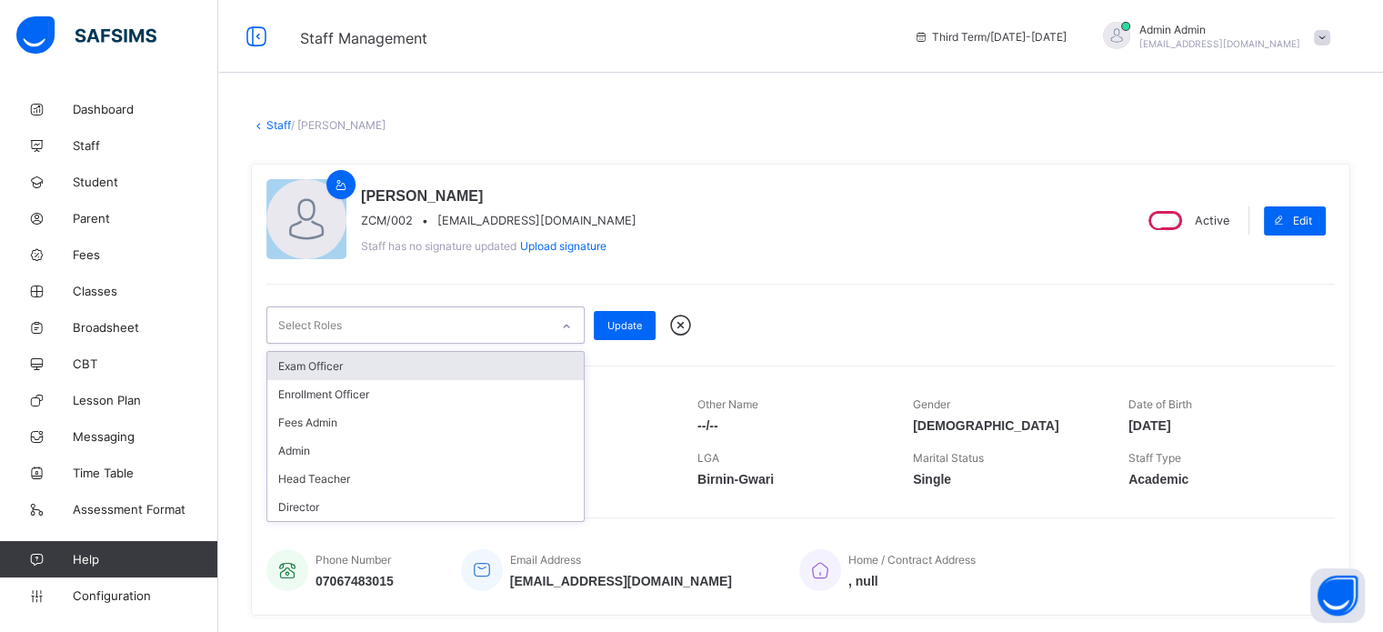
click at [488, 329] on div "Select Roles" at bounding box center [408, 324] width 282 height 35
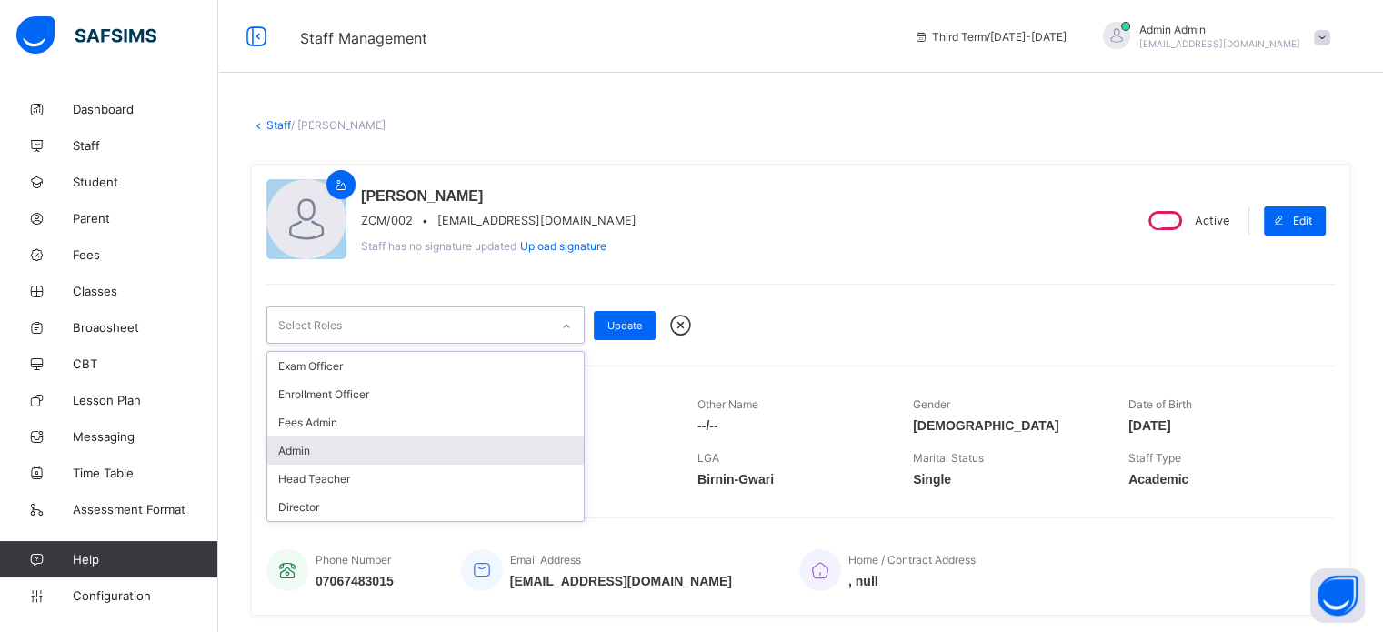
click at [410, 454] on div "Admin" at bounding box center [425, 450] width 316 height 28
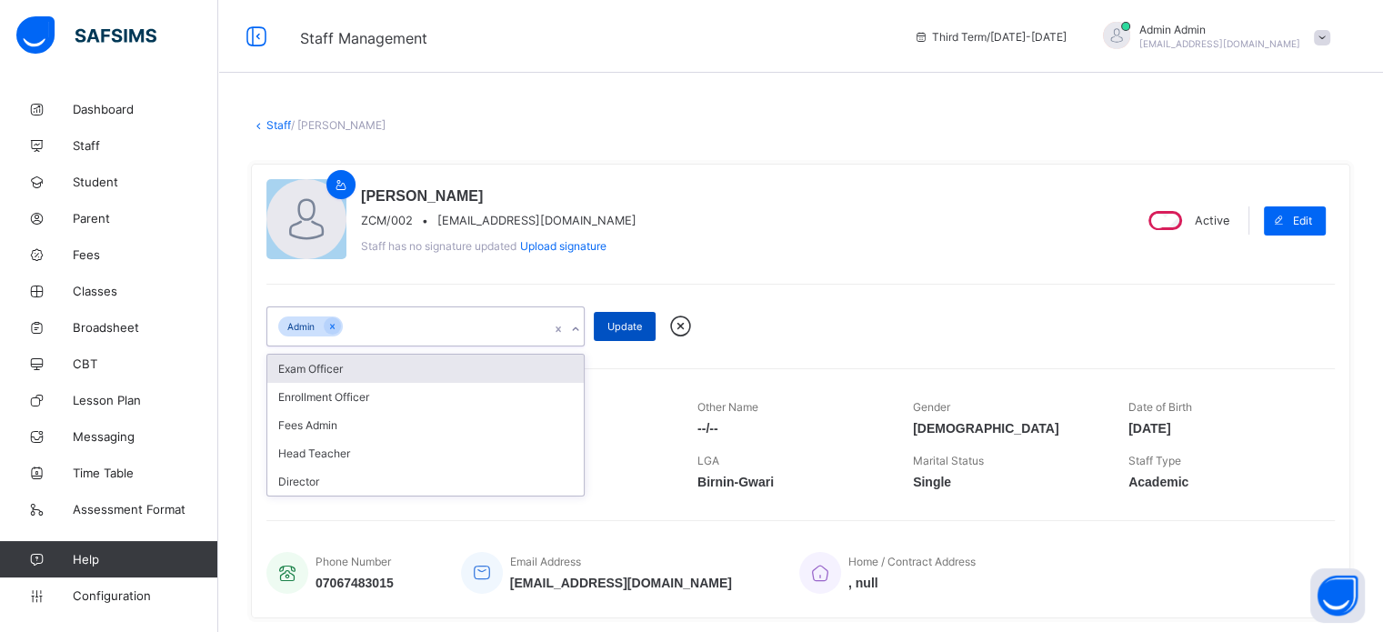
click at [651, 322] on div "Update" at bounding box center [625, 326] width 62 height 29
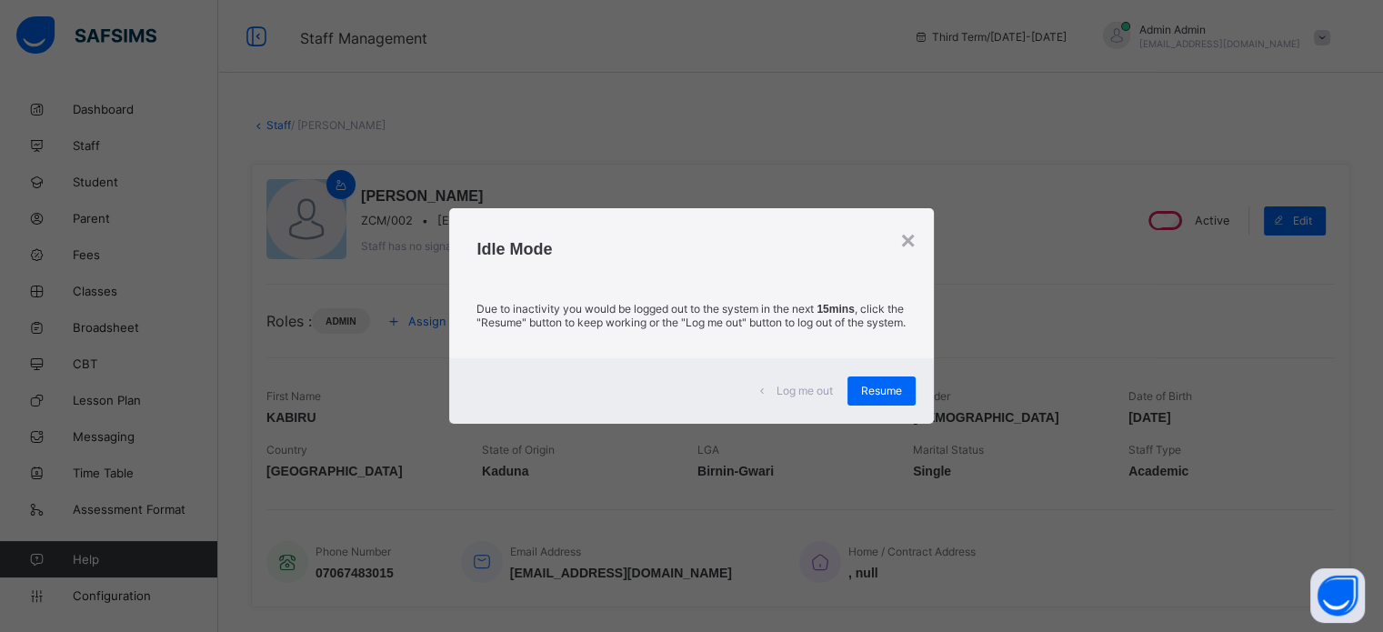
click at [883, 388] on div "Resume" at bounding box center [881, 390] width 68 height 29
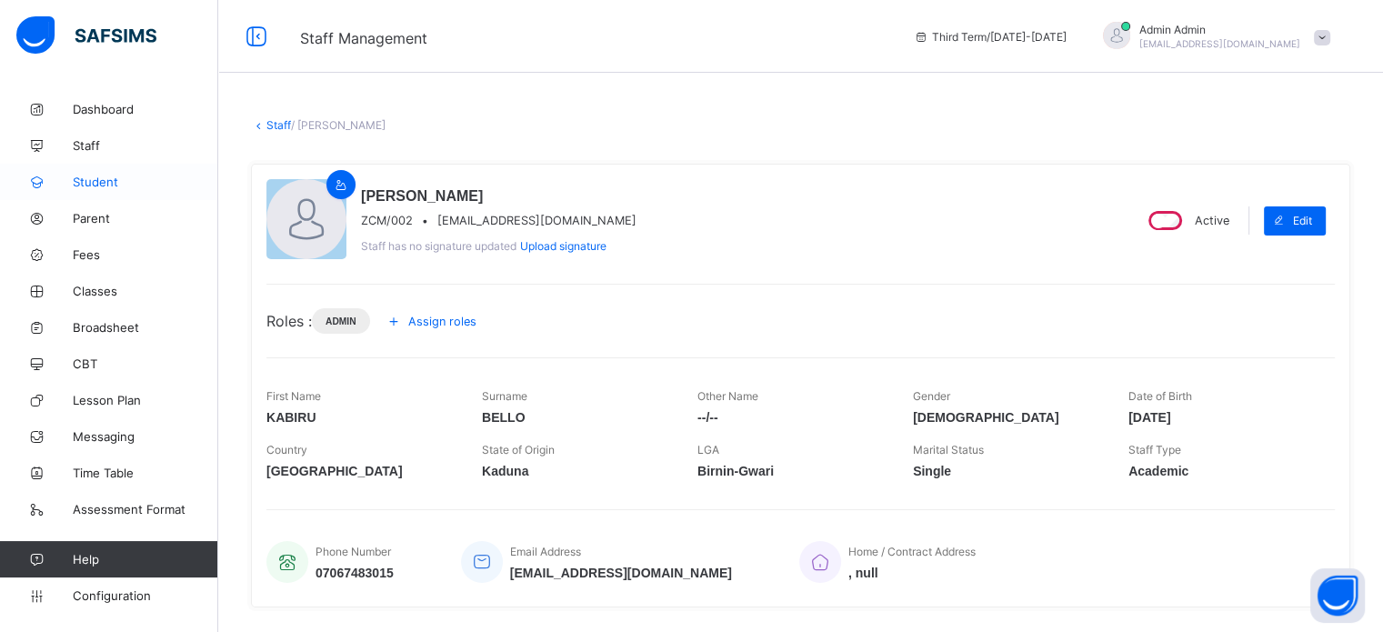
click at [80, 166] on link "Student" at bounding box center [109, 182] width 218 height 36
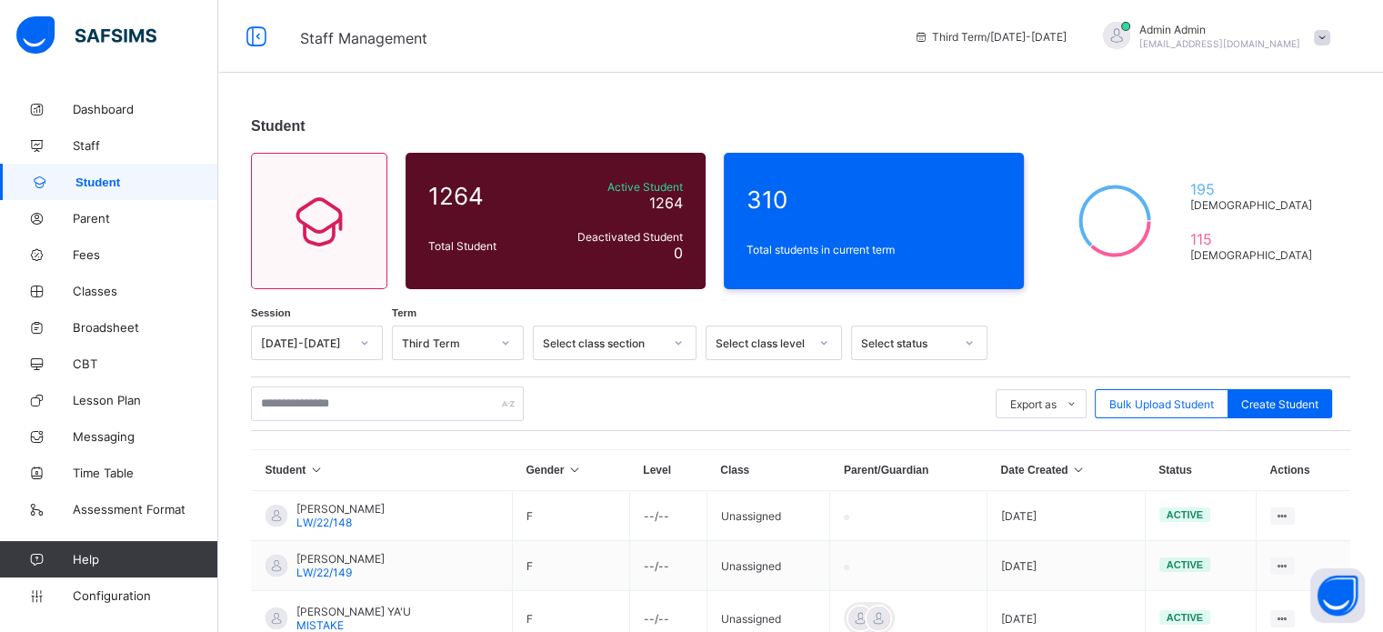
scroll to position [91, 0]
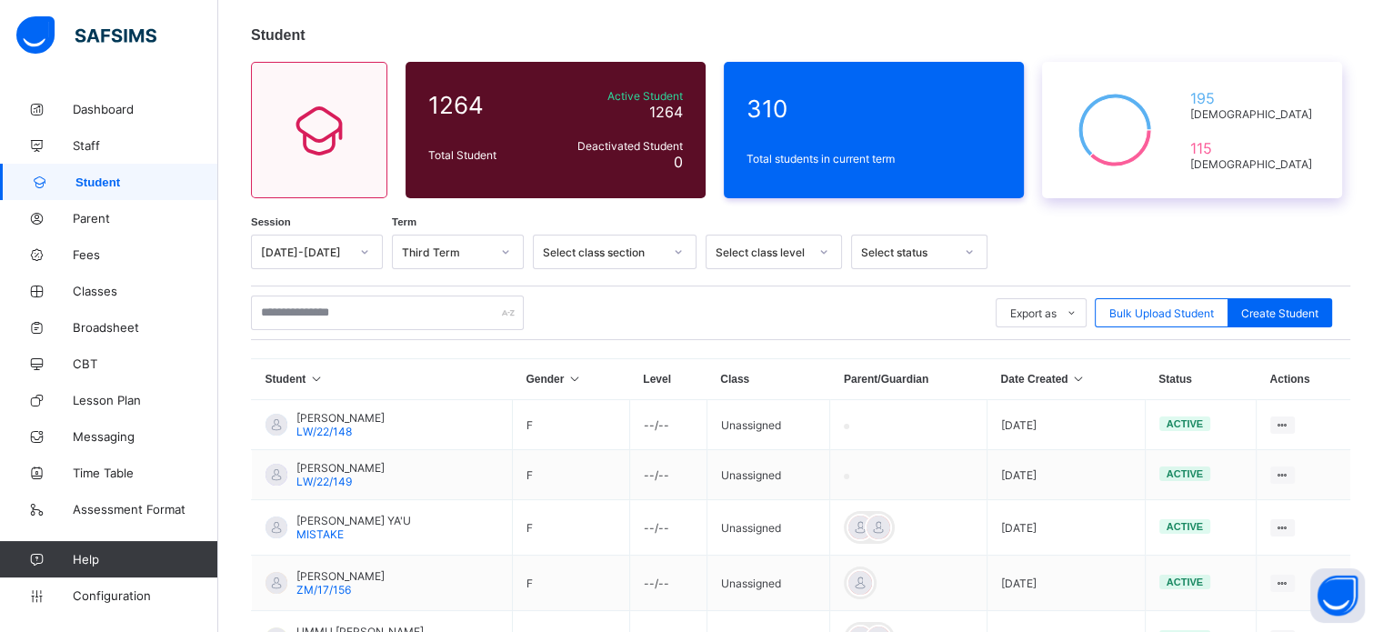
click at [1178, 101] on div "195 [DEMOGRAPHIC_DATA] 115 [DEMOGRAPHIC_DATA]" at bounding box center [1192, 130] width 300 height 136
click at [869, 339] on div "Export as Pdf Report Excel Report Excel Report (LMS) Bulk Upload Student Create…" at bounding box center [800, 312] width 1099 height 55
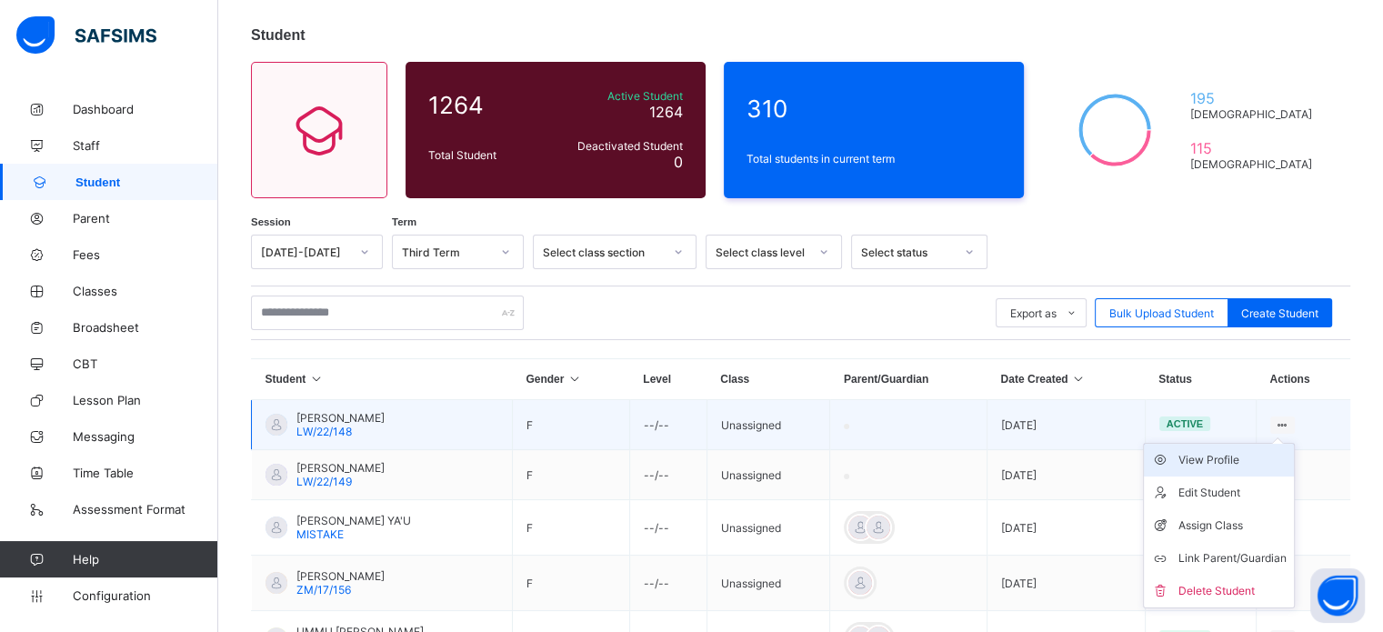
click at [1234, 461] on div "View Profile" at bounding box center [1232, 460] width 108 height 18
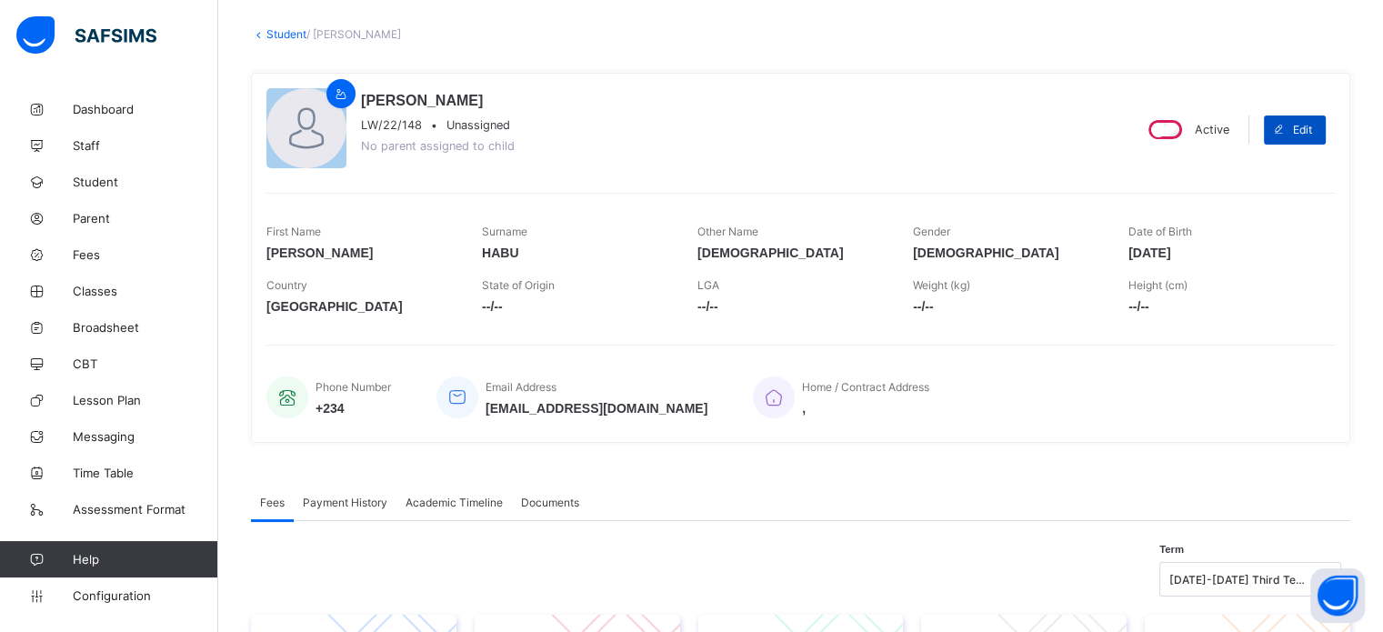
click at [1309, 130] on span "Edit" at bounding box center [1302, 130] width 19 height 14
select select "**"
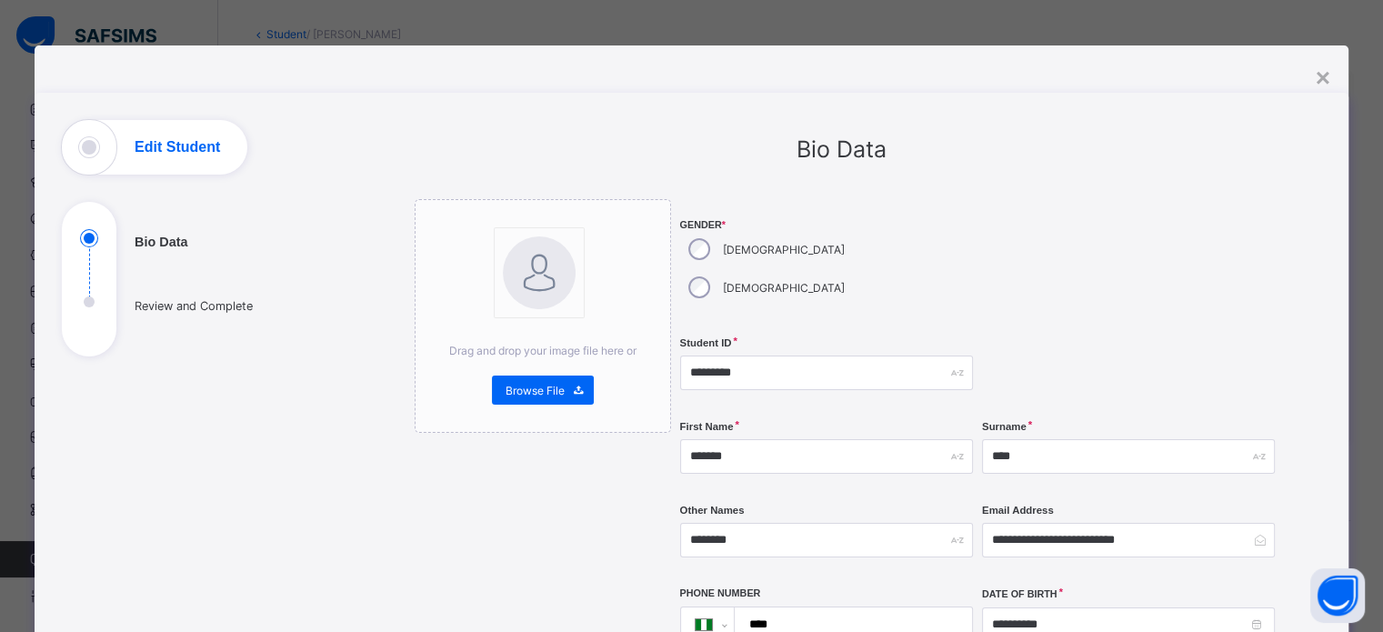
scroll to position [182, 0]
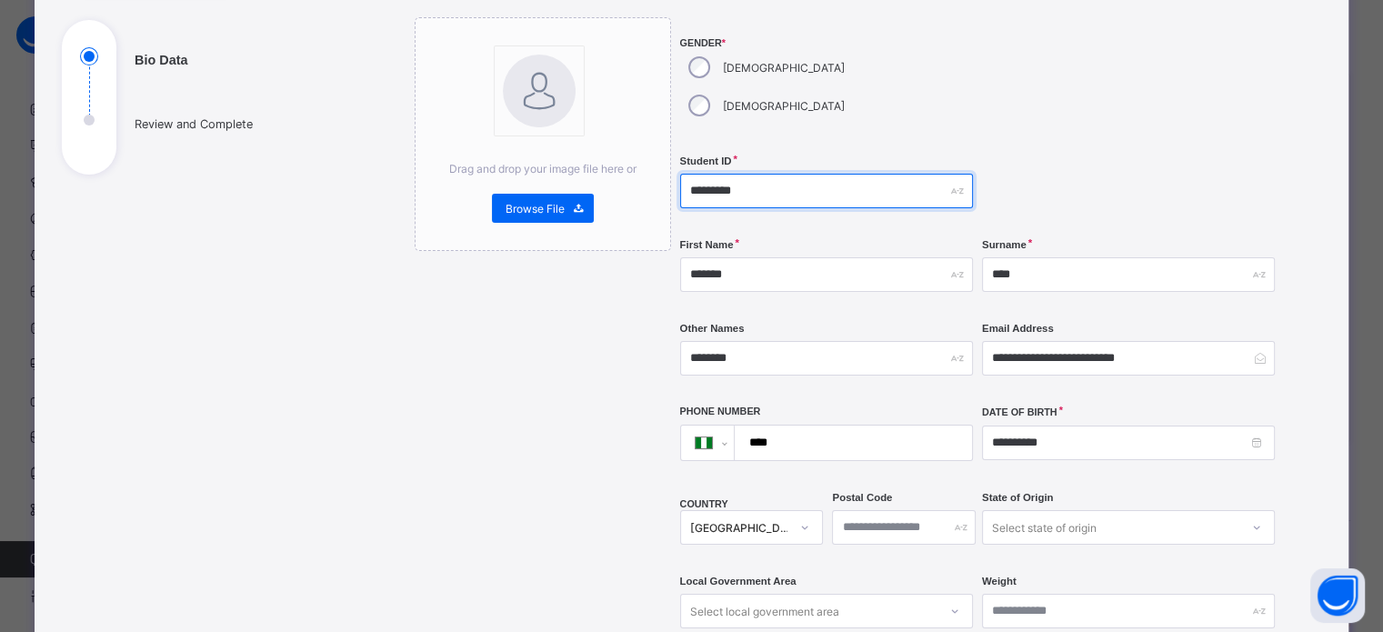
click at [774, 174] on input "*********" at bounding box center [826, 191] width 293 height 35
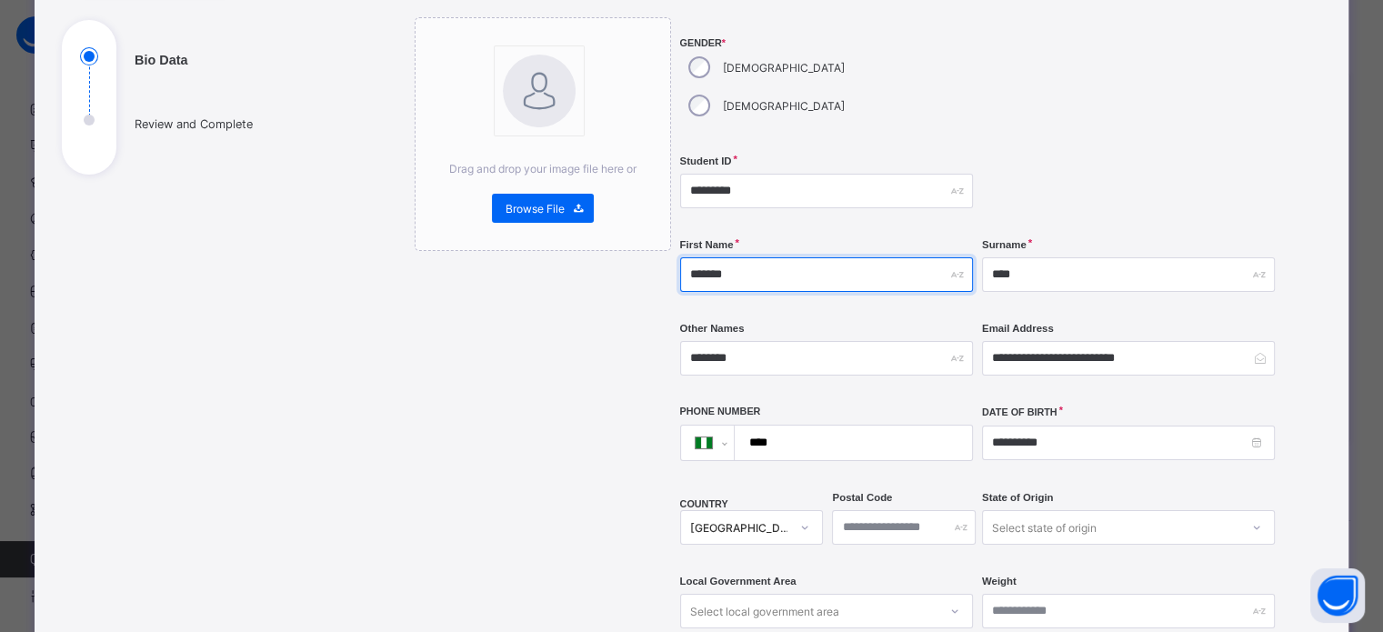
click at [749, 257] on input "*******" at bounding box center [826, 274] width 293 height 35
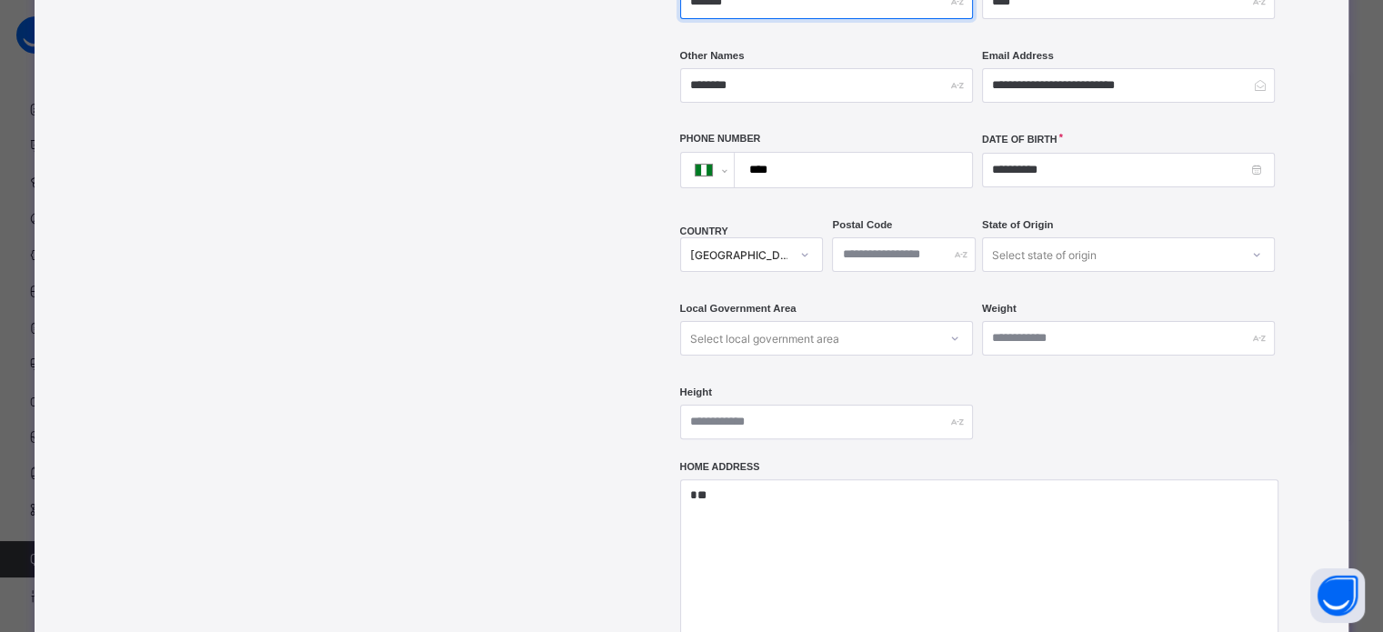
scroll to position [273, 0]
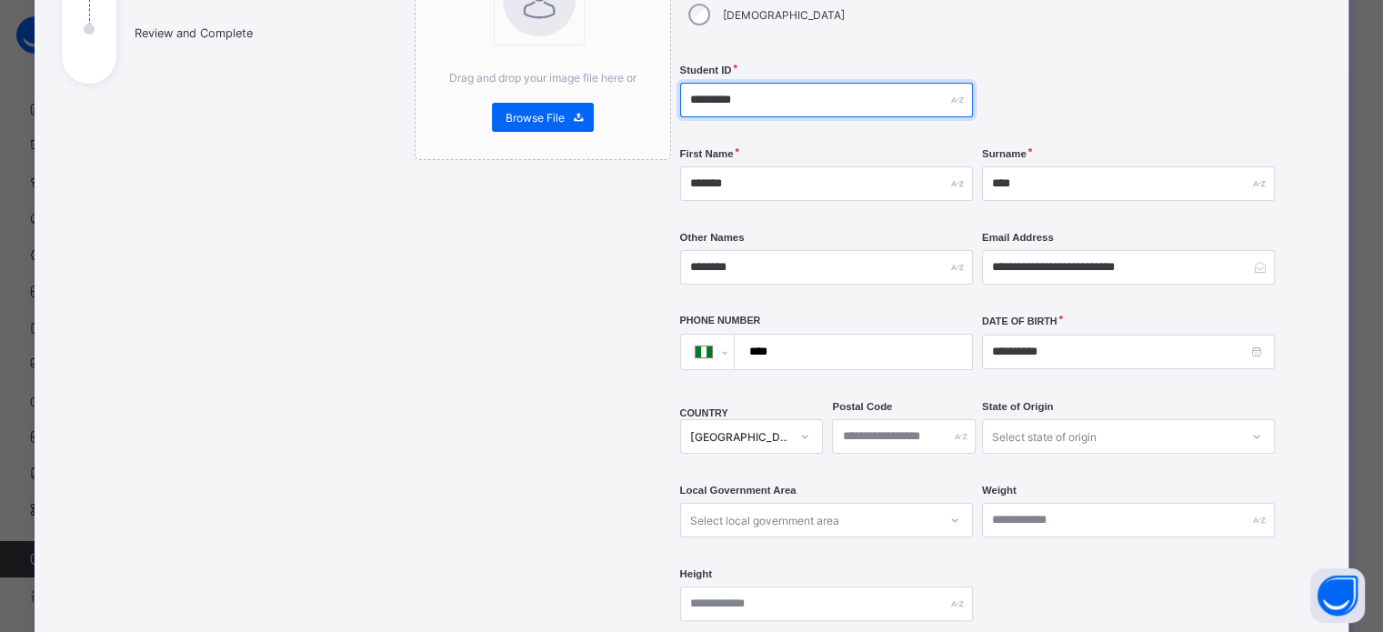
click at [767, 83] on input "*********" at bounding box center [826, 100] width 293 height 35
